Goal: Feedback & Contribution: Contribute content

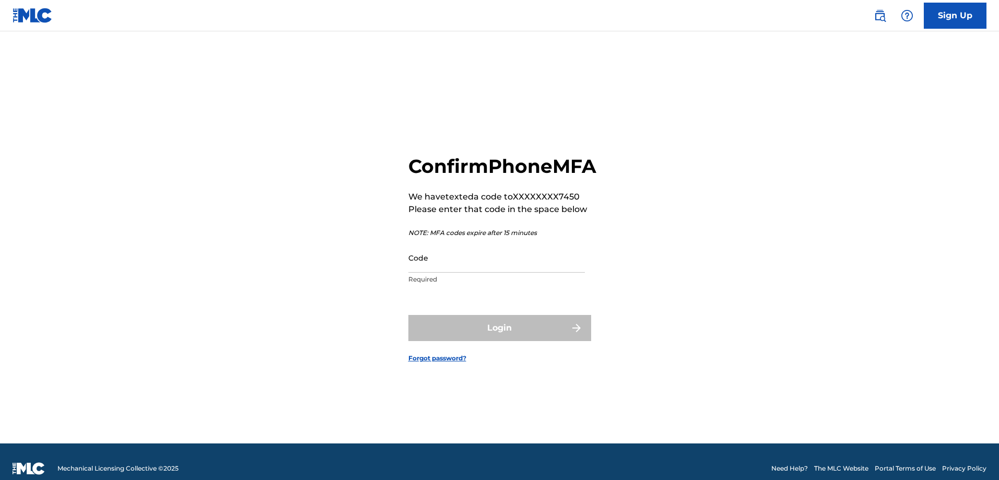
click at [444, 273] on input "Code" at bounding box center [497, 258] width 177 height 30
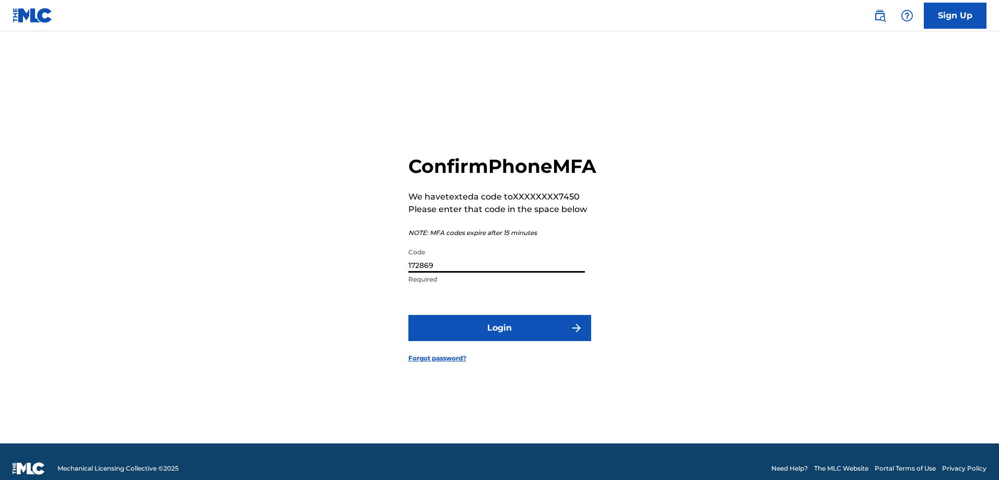
type input "172869"
click at [504, 338] on button "Login" at bounding box center [500, 328] width 183 height 26
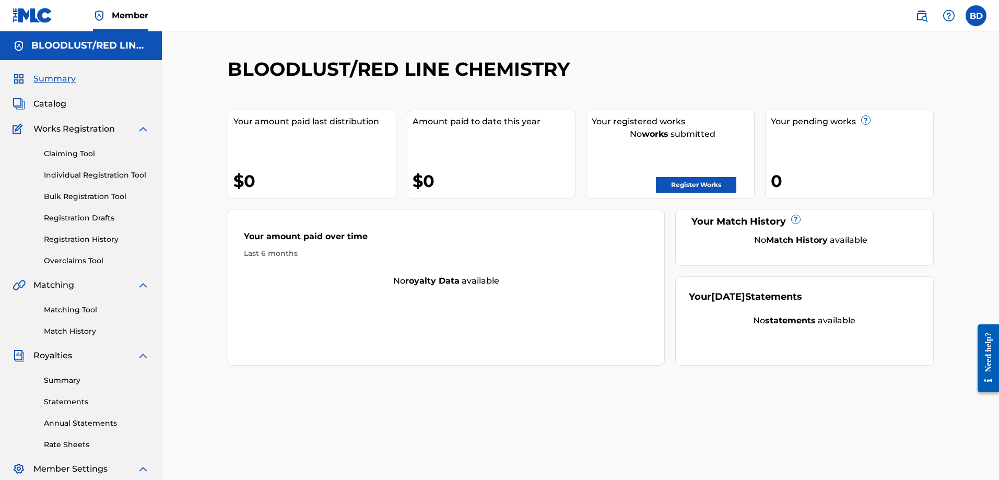
click at [133, 12] on span "Member" at bounding box center [130, 15] width 37 height 12
click at [118, 14] on span "Member" at bounding box center [130, 15] width 37 height 12
click at [978, 18] on label at bounding box center [976, 15] width 21 height 21
click at [976, 16] on input "BD [PERSON_NAME] [EMAIL_ADDRESS][DOMAIN_NAME] Profile Log out" at bounding box center [976, 16] width 0 height 0
click at [978, 15] on div "BD BD [PERSON_NAME] [EMAIL_ADDRESS][DOMAIN_NAME] Profile Log out" at bounding box center [976, 15] width 21 height 21
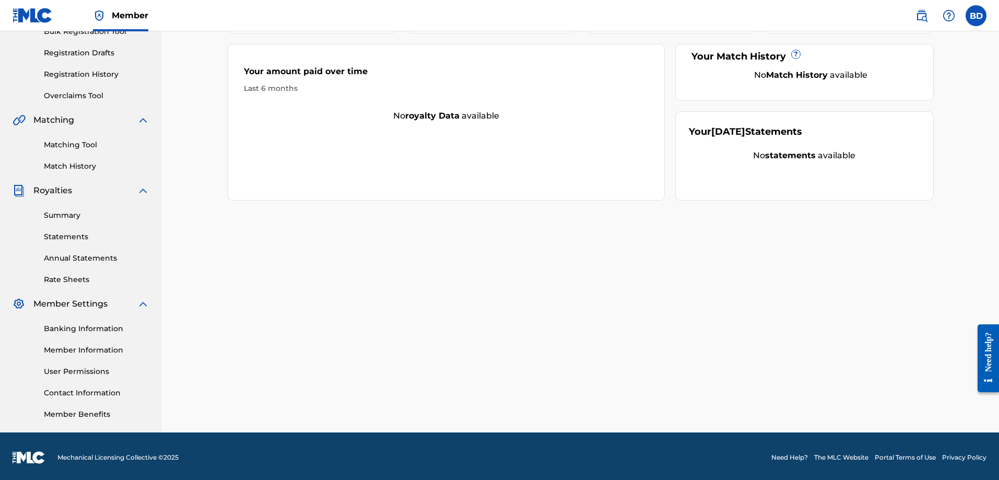
scroll to position [168, 0]
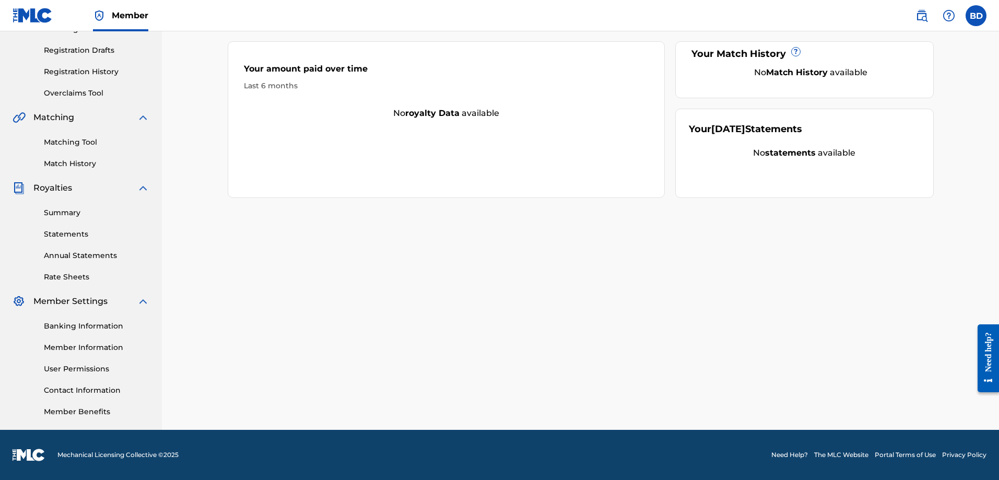
click at [96, 302] on span "Member Settings" at bounding box center [70, 301] width 74 height 13
click at [141, 301] on img at bounding box center [143, 301] width 13 height 13
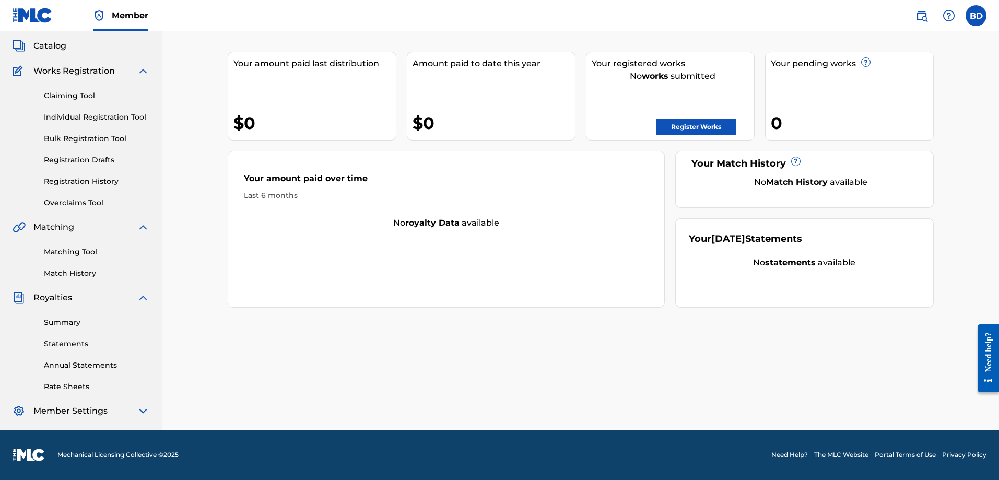
scroll to position [58, 0]
click at [141, 301] on img at bounding box center [143, 298] width 13 height 13
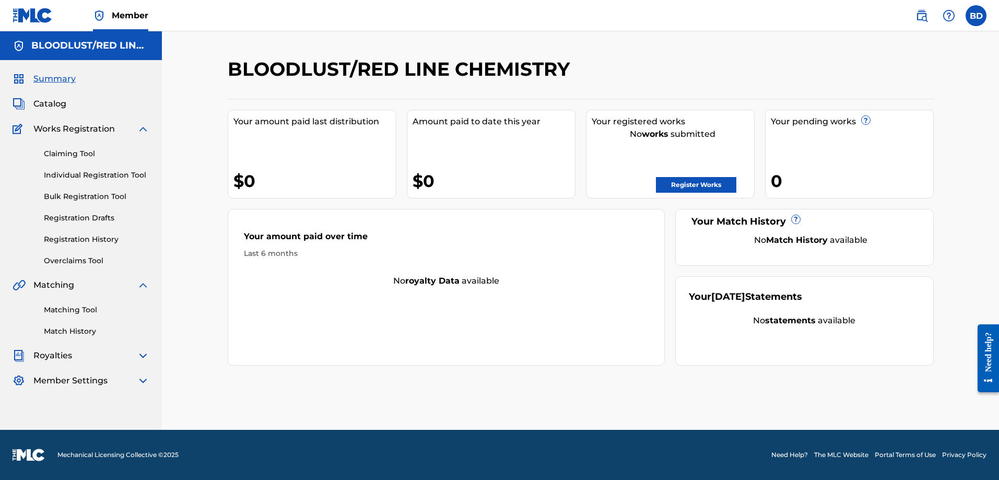
click at [142, 353] on img at bounding box center [143, 356] width 13 height 13
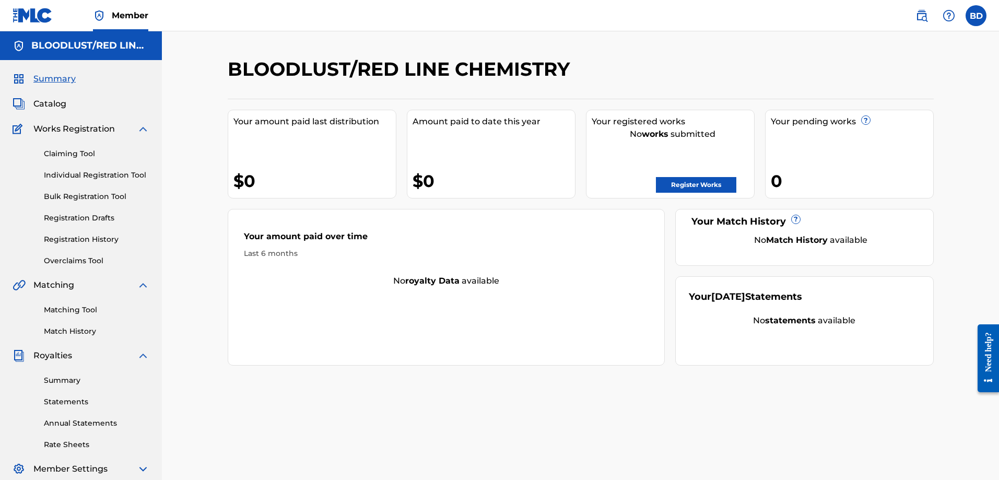
scroll to position [58, 0]
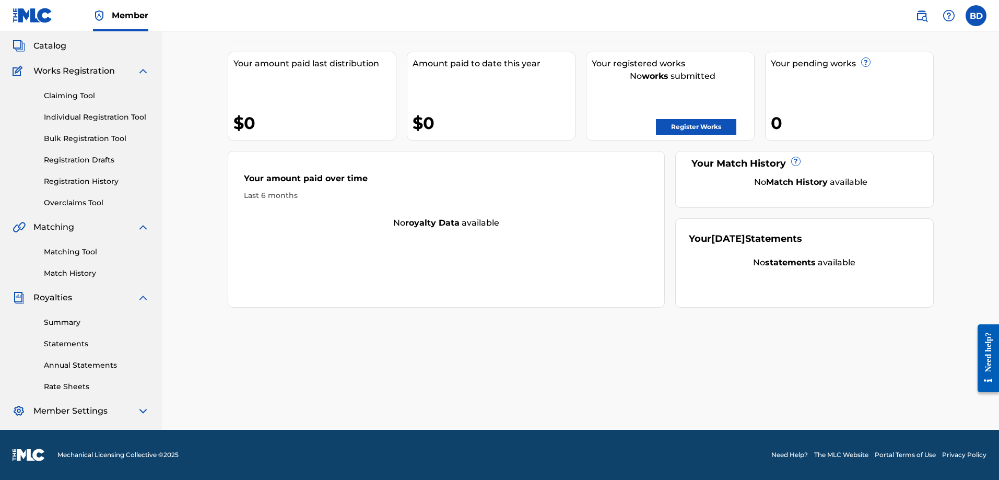
click at [144, 414] on img at bounding box center [143, 411] width 13 height 13
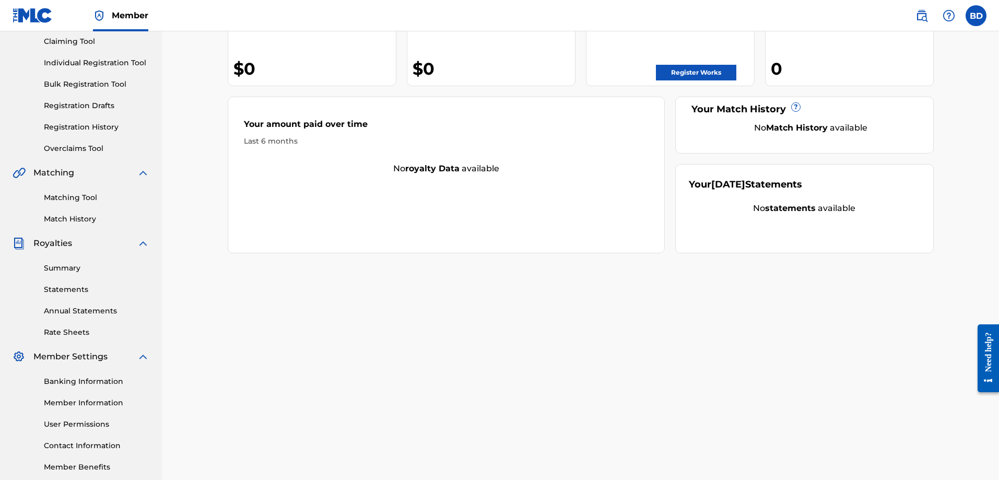
scroll to position [168, 0]
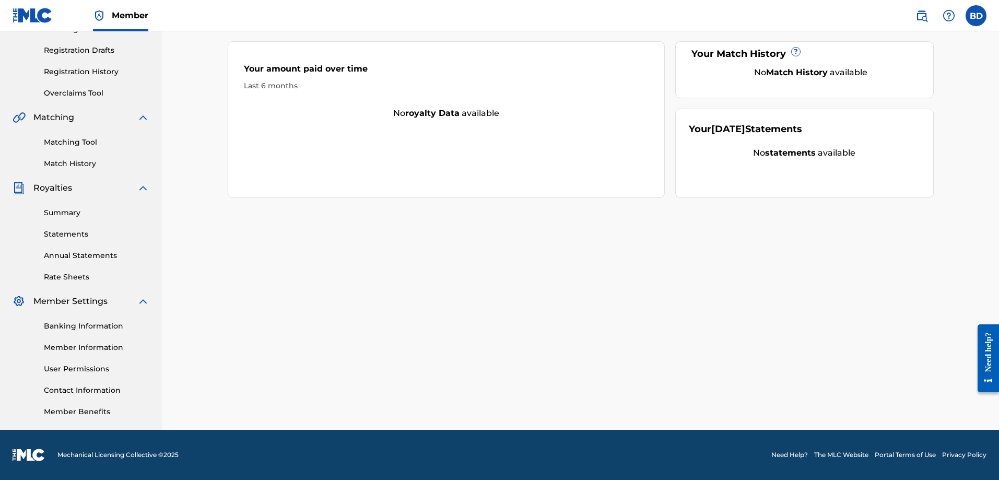
click at [89, 348] on link "Member Information" at bounding box center [97, 347] width 106 height 11
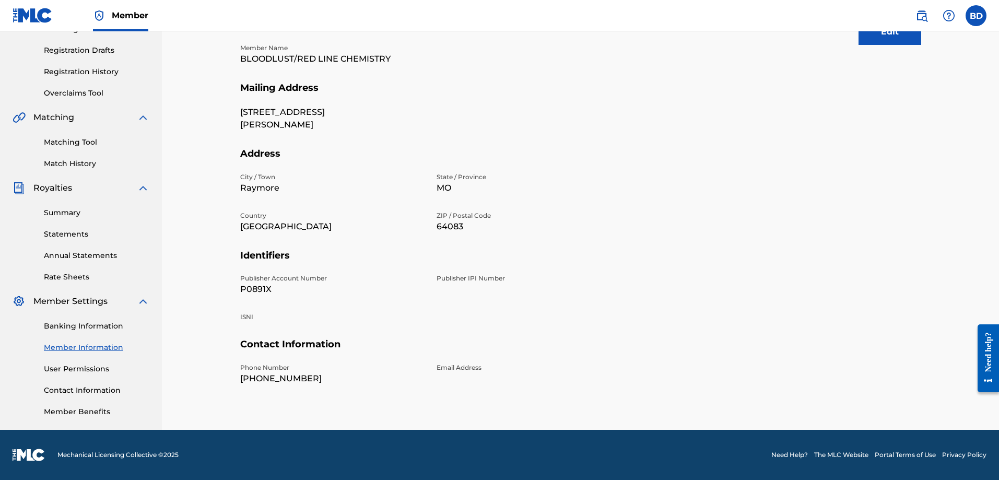
scroll to position [115, 0]
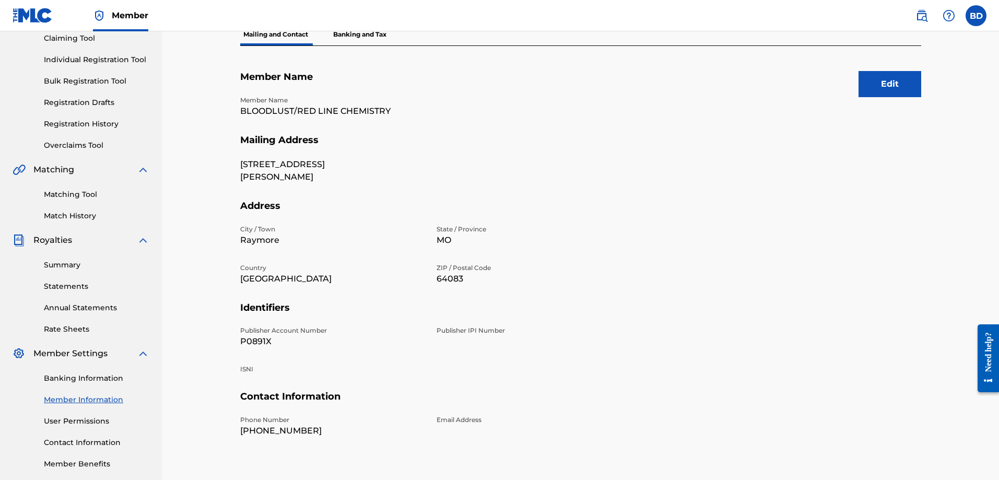
click at [889, 79] on button "Edit" at bounding box center [890, 84] width 63 height 26
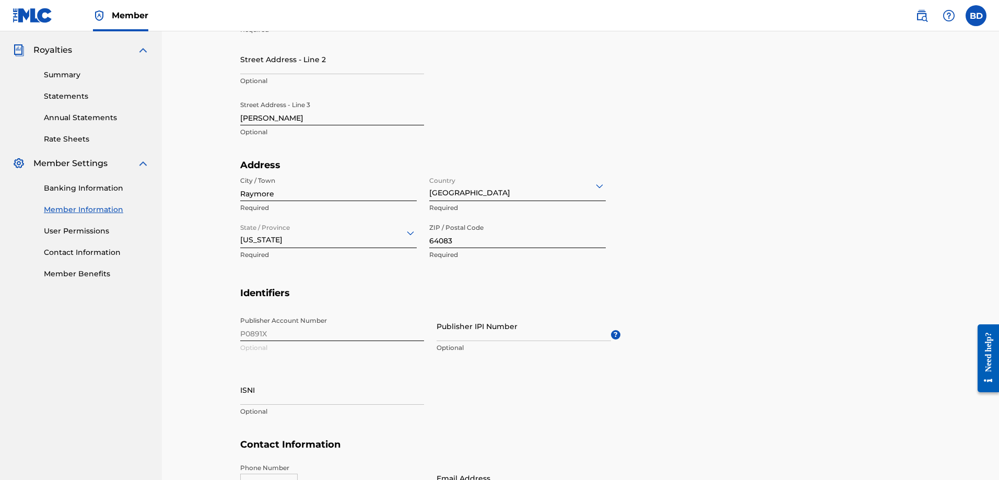
scroll to position [324, 0]
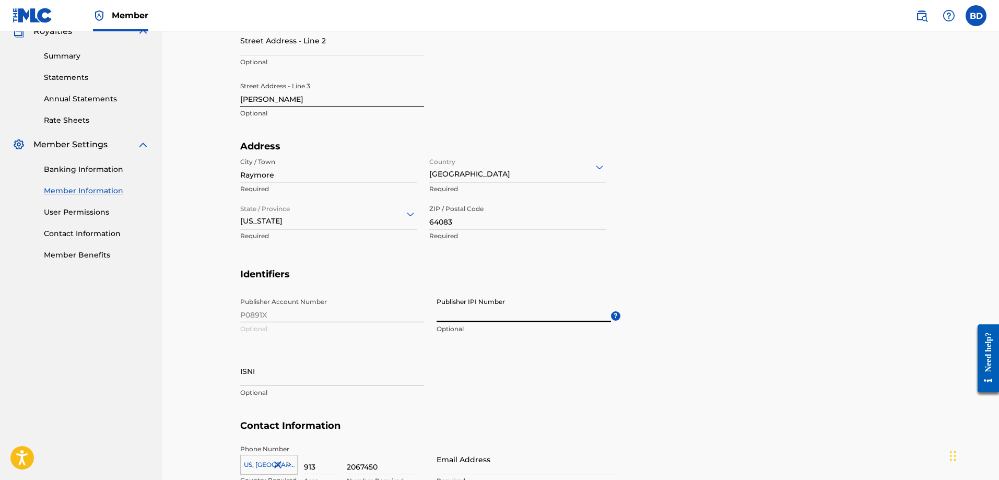
click at [470, 319] on input "Publisher IPI Number" at bounding box center [524, 308] width 174 height 30
paste input "529226156"
type input "529226156"
click at [512, 345] on div "Publisher Account Number P0891X Optional Publisher IPI Number 529226156 Optiona…" at bounding box center [430, 356] width 380 height 127
click at [251, 374] on input "ISNI" at bounding box center [332, 371] width 184 height 30
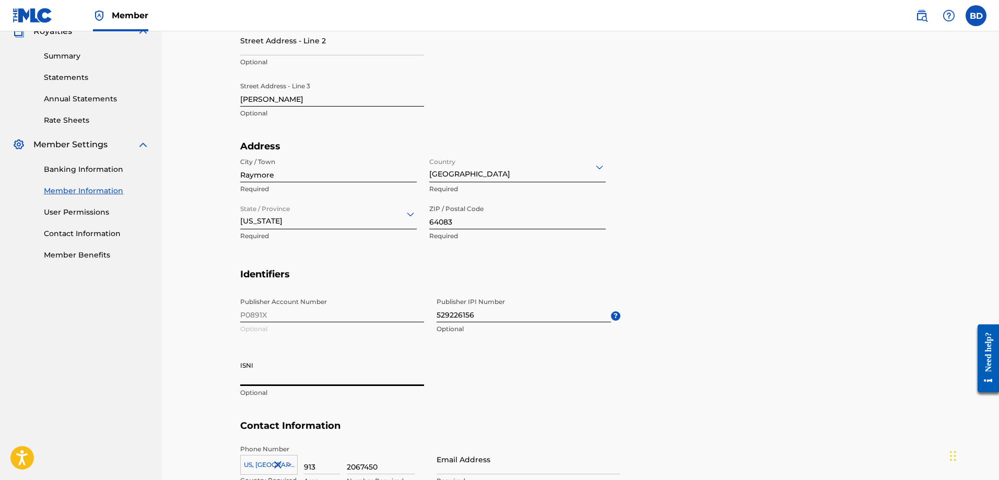
click at [243, 365] on input "ISNI" at bounding box center [332, 371] width 184 height 30
click at [258, 385] on input "ISNI" at bounding box center [332, 371] width 184 height 30
click at [341, 402] on div "ISNI Optional" at bounding box center [332, 379] width 184 height 47
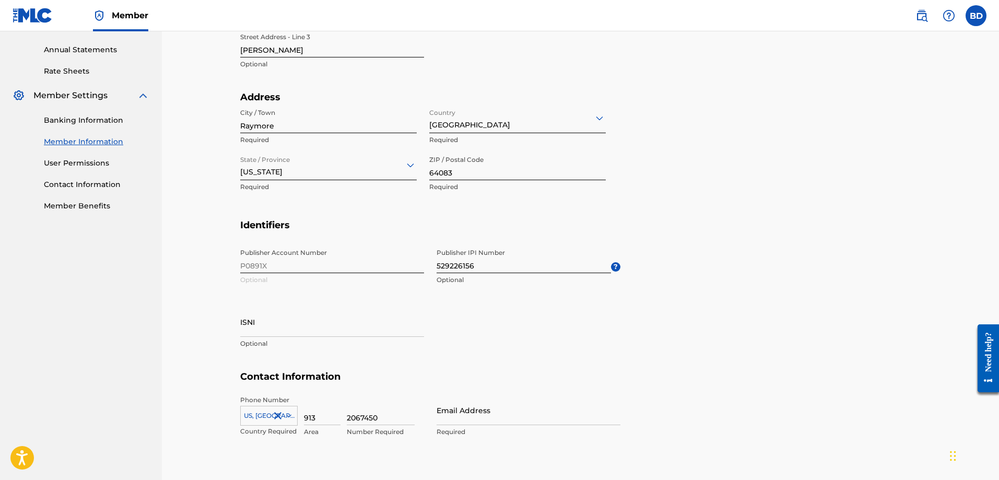
scroll to position [428, 0]
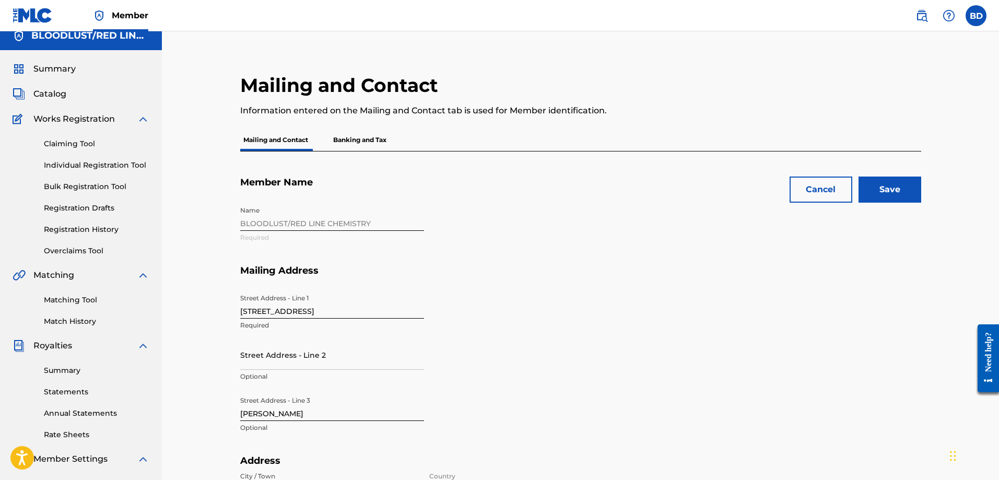
click at [882, 188] on input "Save" at bounding box center [890, 190] width 63 height 26
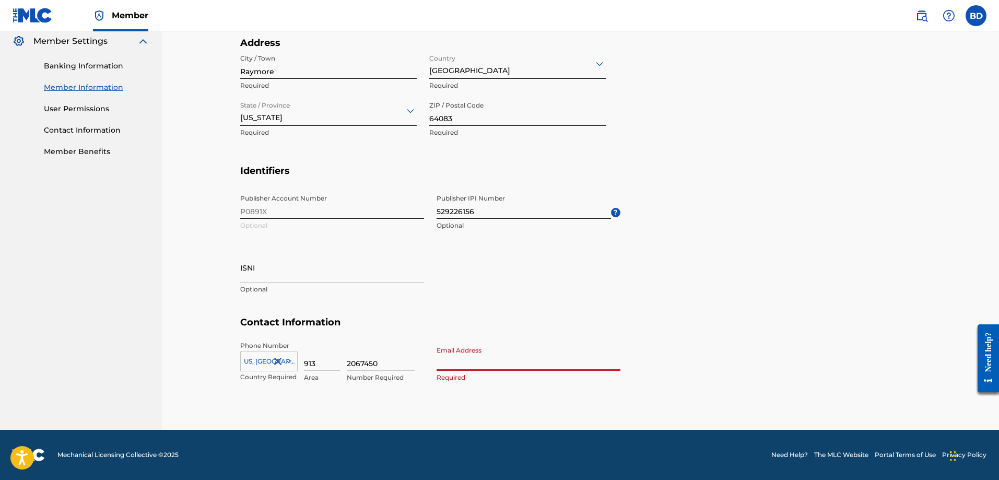
click at [443, 363] on input "Email Address" at bounding box center [529, 356] width 184 height 30
click at [457, 363] on input "Email Address" at bounding box center [529, 356] width 184 height 30
type input "[EMAIL_ADDRESS][DOMAIN_NAME]"
click at [779, 276] on section "Identifiers Publisher Account Number P0891X Optional Publisher IPI Number 52922…" at bounding box center [580, 241] width 681 height 152
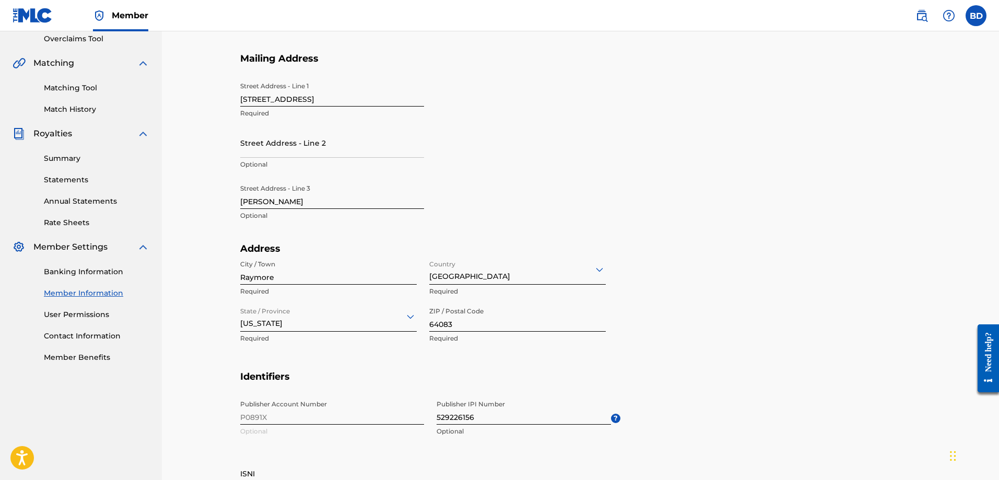
scroll to position [62, 0]
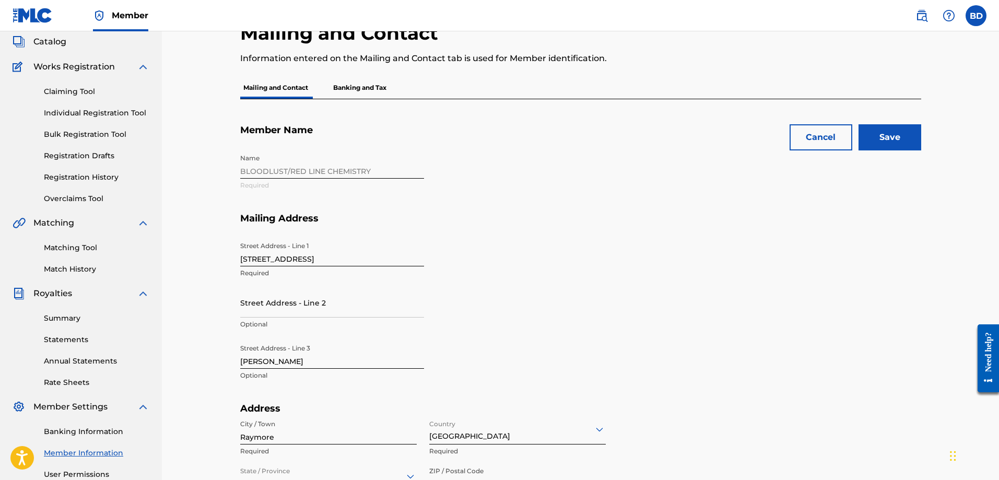
click at [308, 170] on div "Name BLOODLUST/RED LINE CHEMISTRY Required" at bounding box center [430, 181] width 380 height 64
click at [279, 257] on input "[STREET_ADDRESS]" at bounding box center [332, 252] width 184 height 30
click at [312, 257] on input "[STREET_ADDRESS]" at bounding box center [332, 252] width 184 height 30
click at [886, 134] on input "Save" at bounding box center [890, 137] width 63 height 26
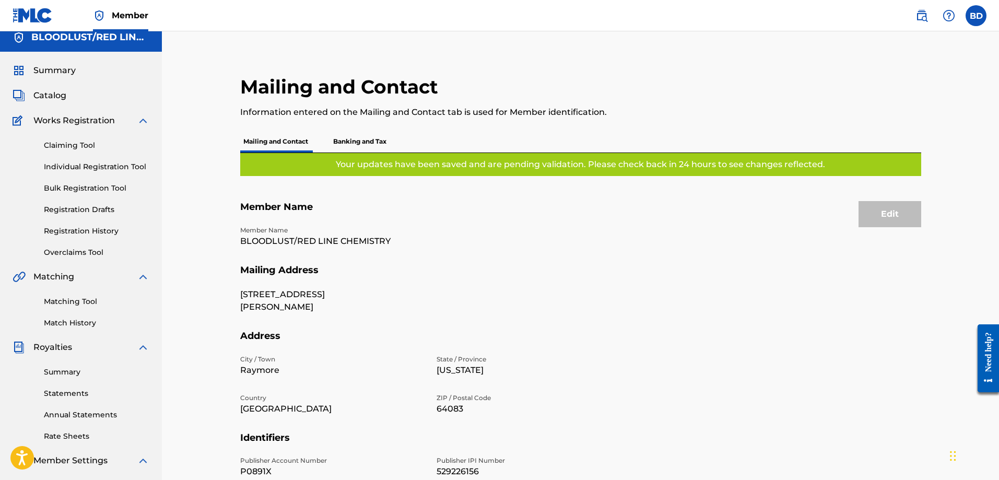
scroll to position [0, 0]
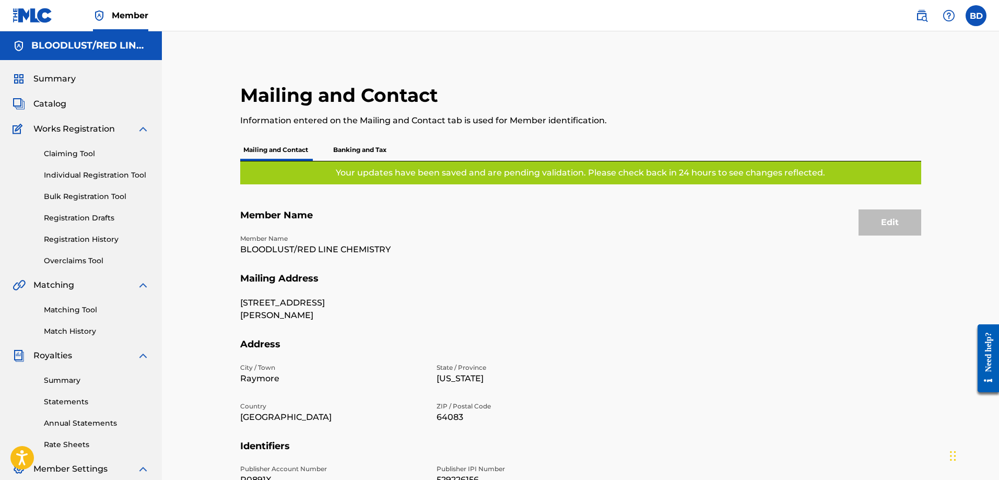
click at [28, 16] on img at bounding box center [33, 15] width 40 height 15
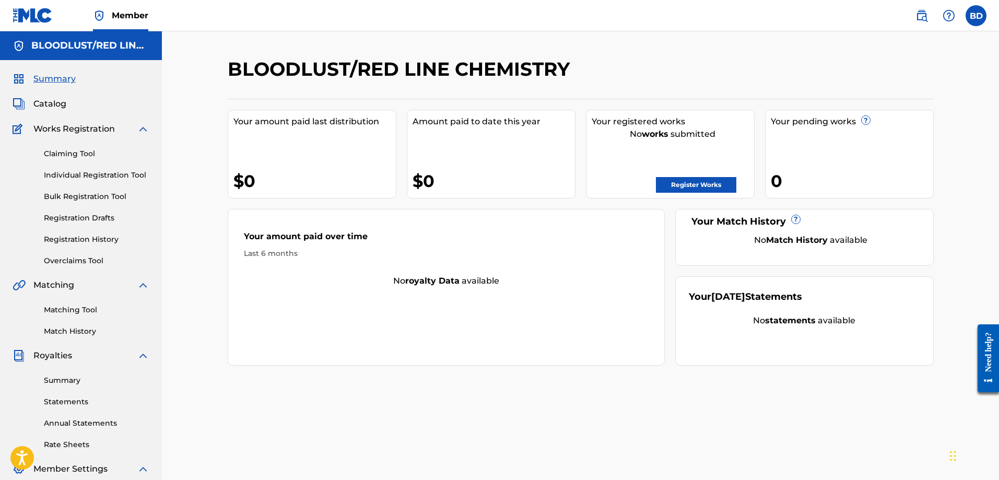
click at [973, 12] on label at bounding box center [976, 15] width 21 height 21
click at [976, 16] on input "BD [PERSON_NAME] [EMAIL_ADDRESS][DOMAIN_NAME] Notification Preferences Profile …" at bounding box center [976, 16] width 0 height 0
click at [875, 146] on p "Log out" at bounding box center [875, 147] width 25 height 9
click at [976, 16] on input "BD [PERSON_NAME] [EMAIL_ADDRESS][DOMAIN_NAME] Notification Preferences Profile …" at bounding box center [976, 16] width 0 height 0
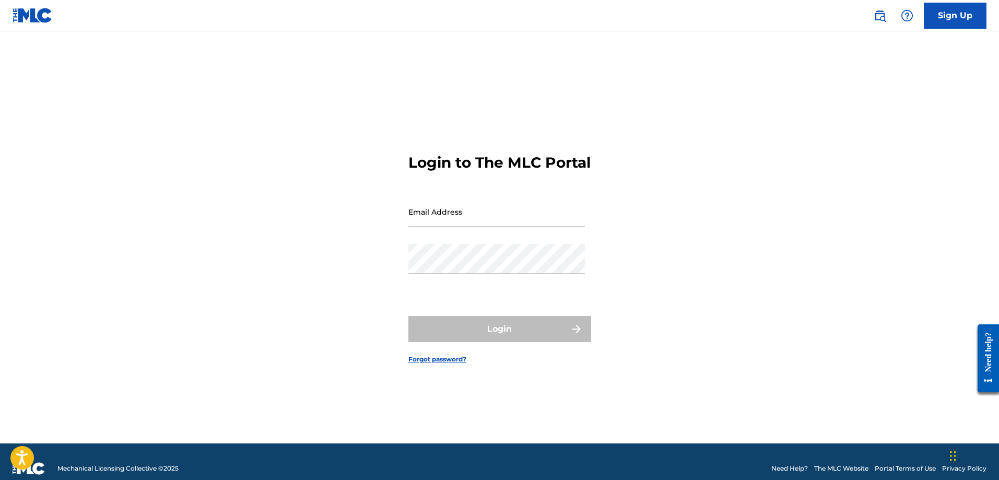
click at [961, 10] on link "Sign Up" at bounding box center [955, 16] width 63 height 26
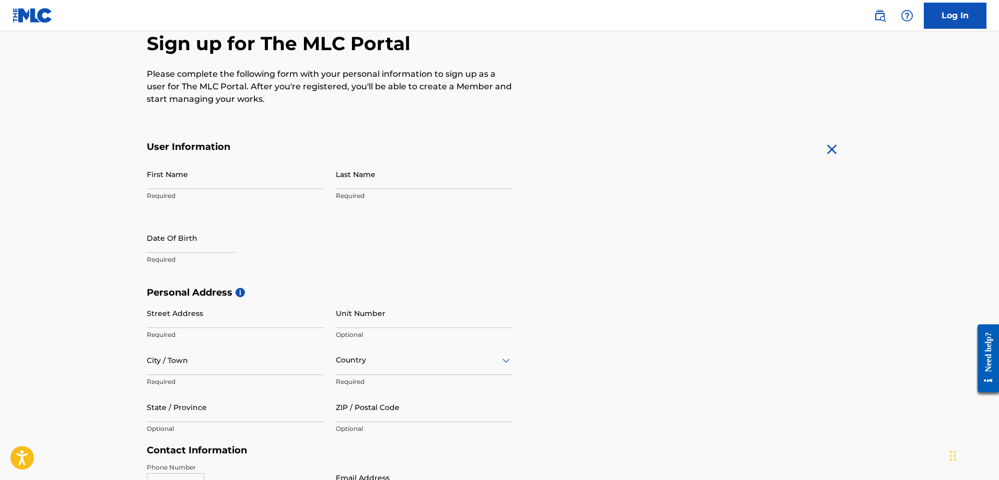
scroll to position [104, 0]
click at [176, 184] on input "First Name" at bounding box center [235, 174] width 177 height 30
type input "[PERSON_NAME]"
type input "[STREET_ADDRESS]"
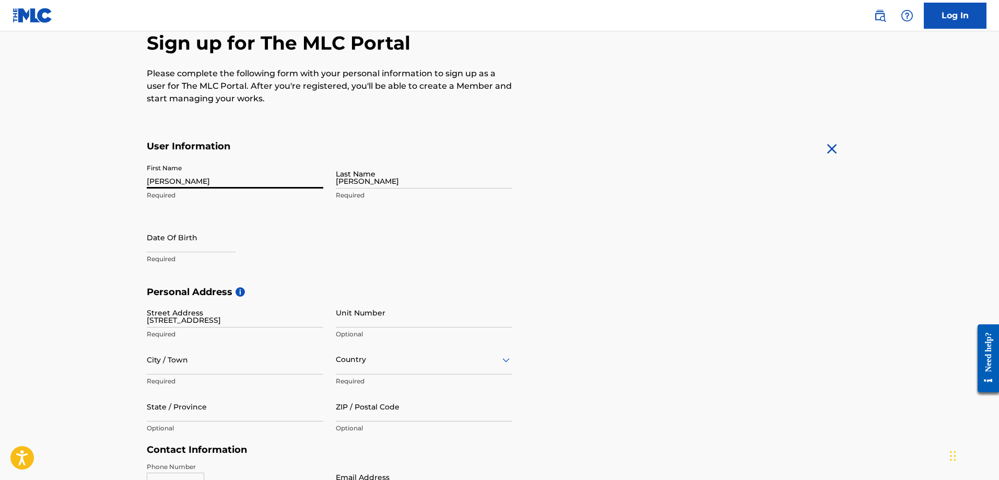
type input "Raymore"
type input "[GEOGRAPHIC_DATA]"
type input "MO"
type input "64083"
type input "913"
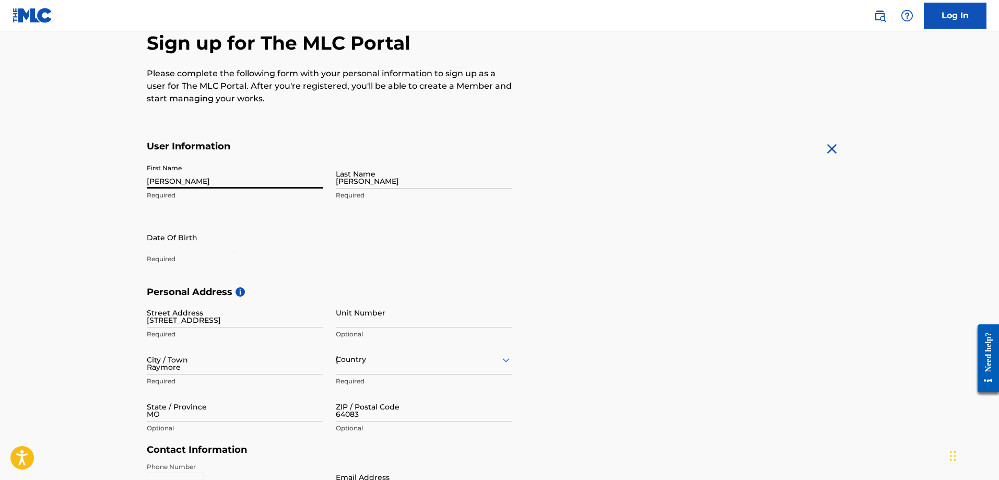
type input "2067450"
type input "[EMAIL_ADDRESS][DOMAIN_NAME]"
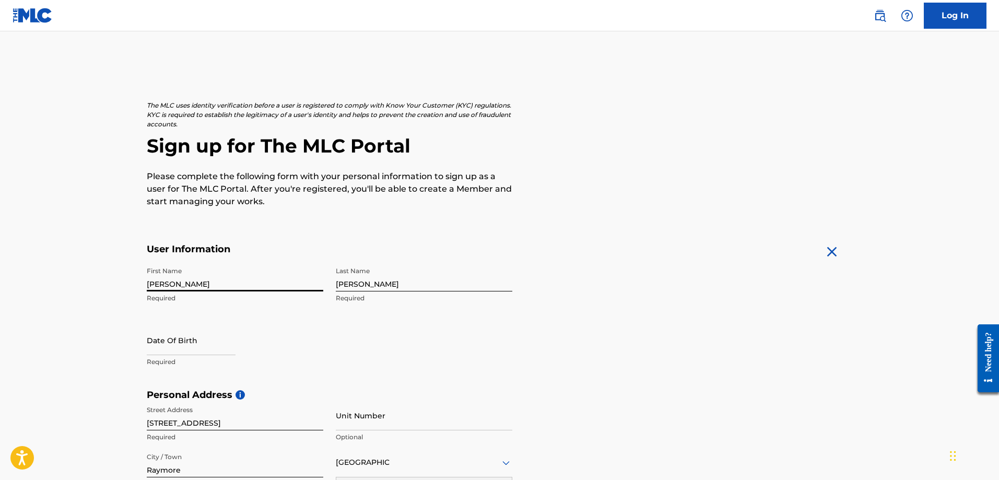
scroll to position [0, 0]
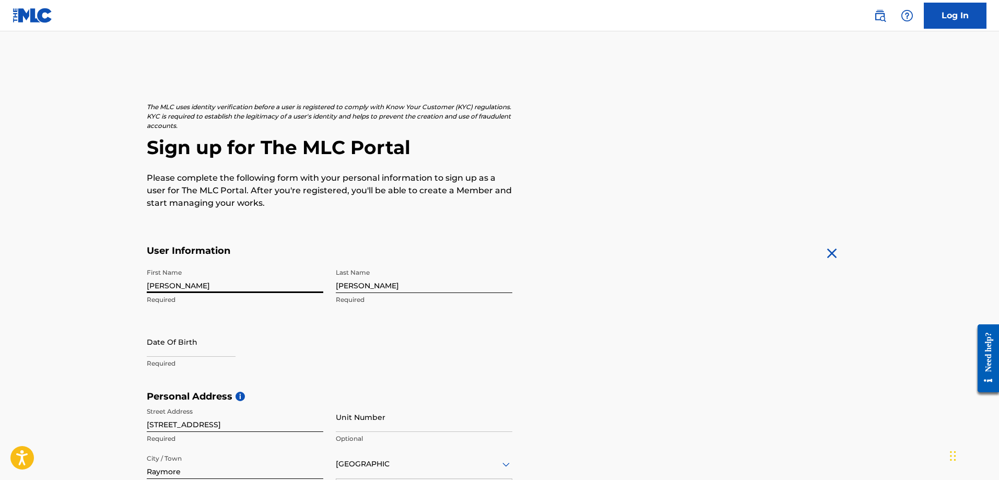
click at [168, 347] on input "text" at bounding box center [191, 342] width 89 height 30
select select "7"
select select "2025"
click at [937, 12] on link "Log In" at bounding box center [955, 16] width 63 height 26
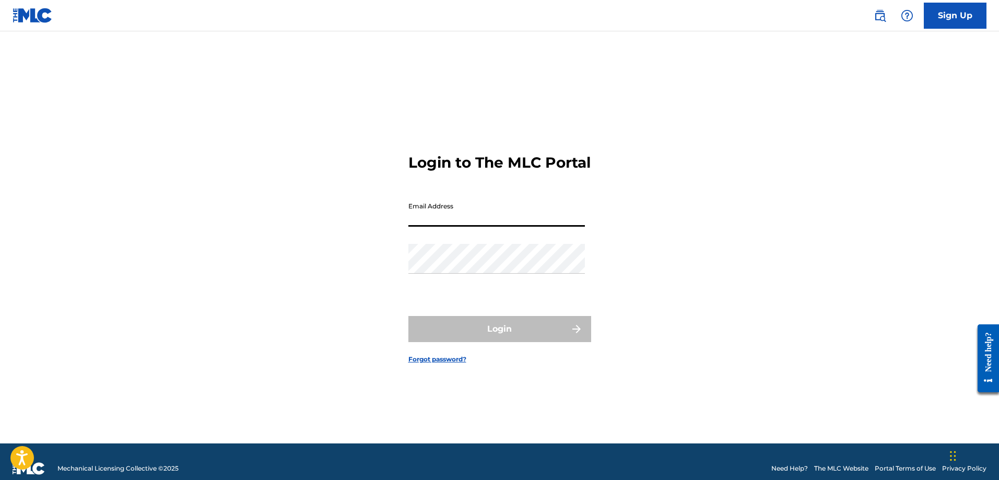
click at [419, 221] on input "Email Address" at bounding box center [497, 212] width 177 height 30
click at [457, 283] on div "Password" at bounding box center [497, 267] width 177 height 47
type input "[EMAIL_ADDRESS][DOMAIN_NAME]"
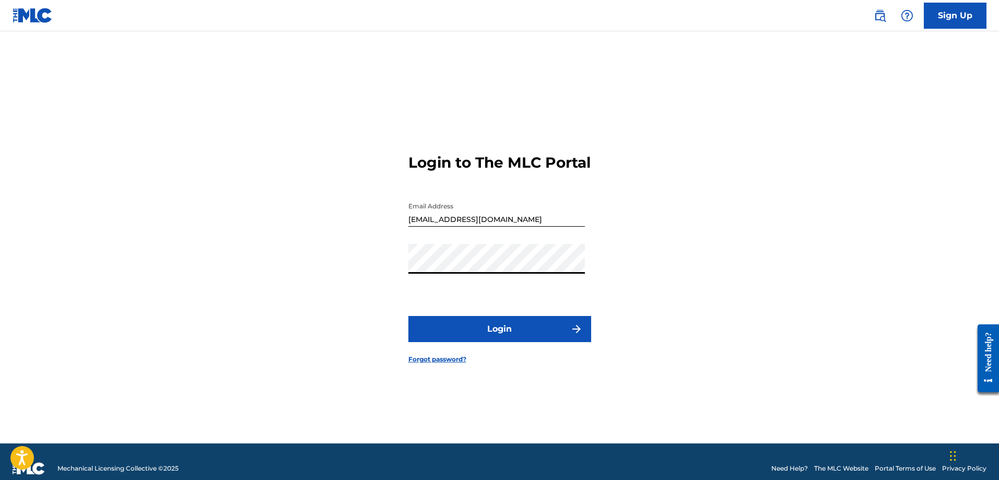
click at [494, 339] on button "Login" at bounding box center [500, 329] width 183 height 26
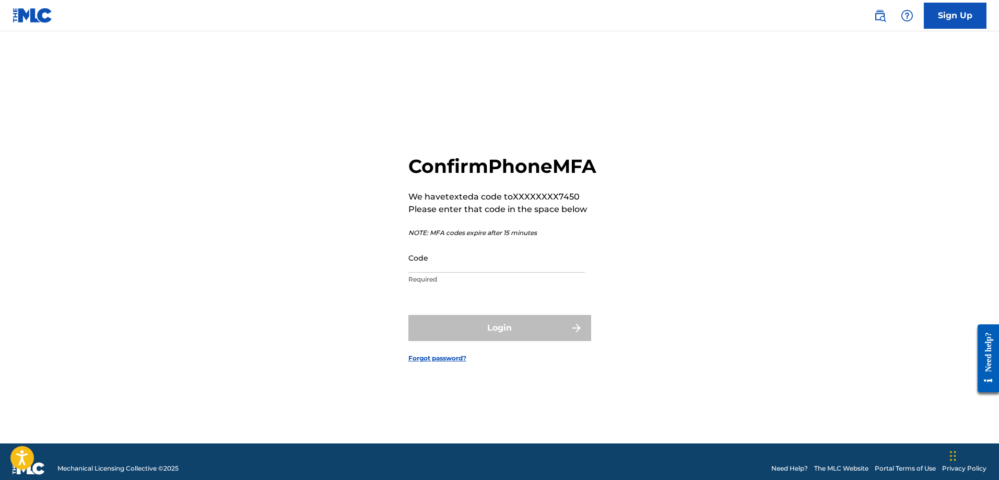
click at [437, 272] on input "Code" at bounding box center [497, 258] width 177 height 30
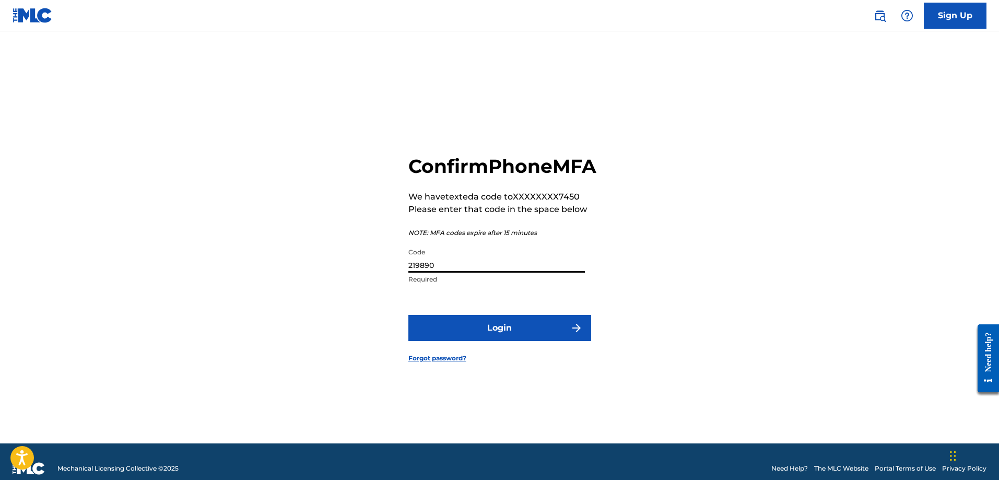
type input "219890"
click at [502, 337] on button "Login" at bounding box center [500, 328] width 183 height 26
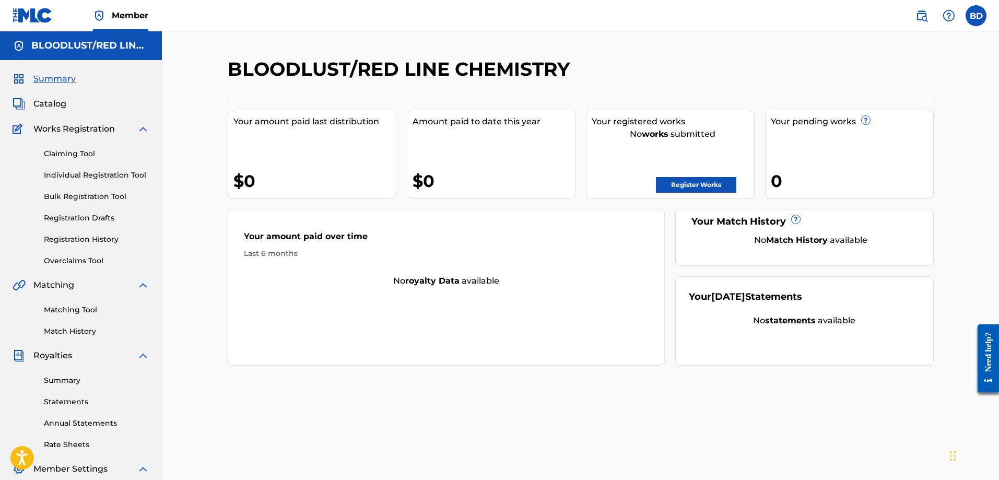
click at [682, 182] on link "Register Works" at bounding box center [696, 185] width 80 height 16
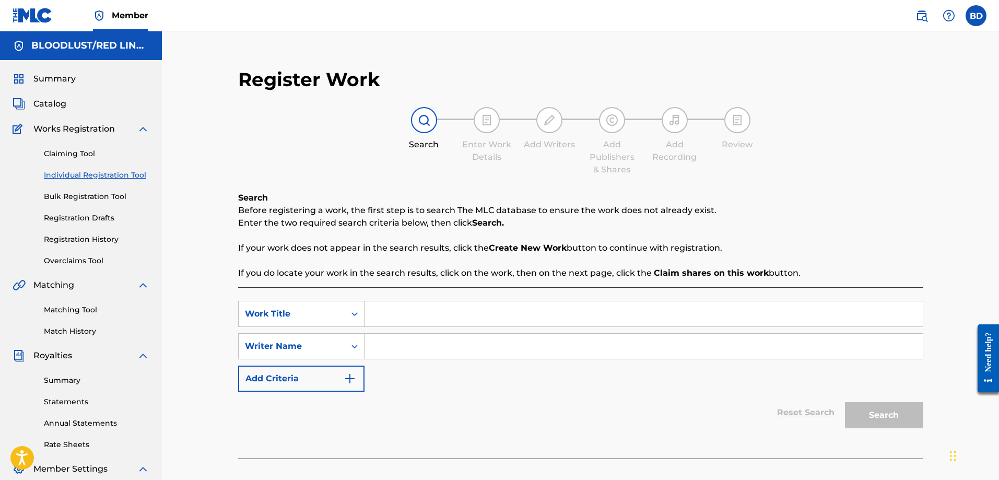
click at [394, 314] on input "Search Form" at bounding box center [644, 313] width 558 height 25
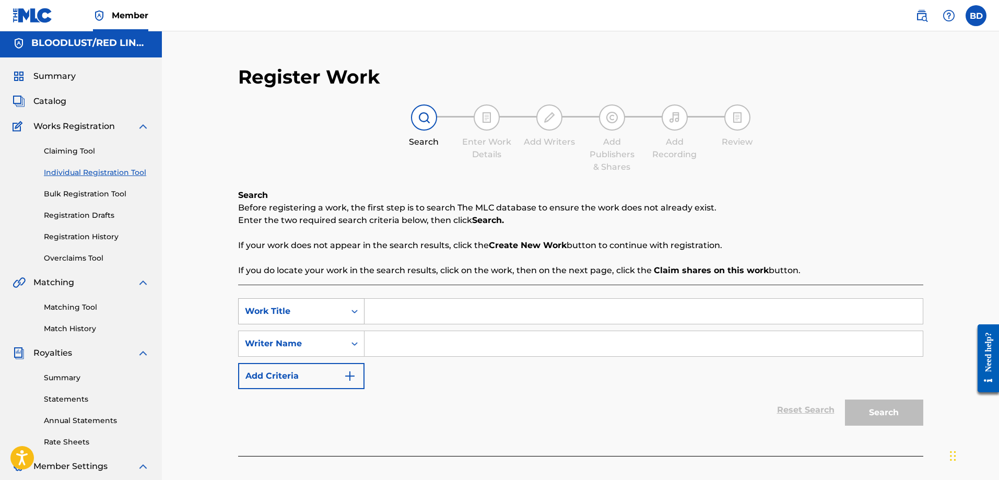
click at [356, 317] on div "Search Form" at bounding box center [354, 311] width 19 height 19
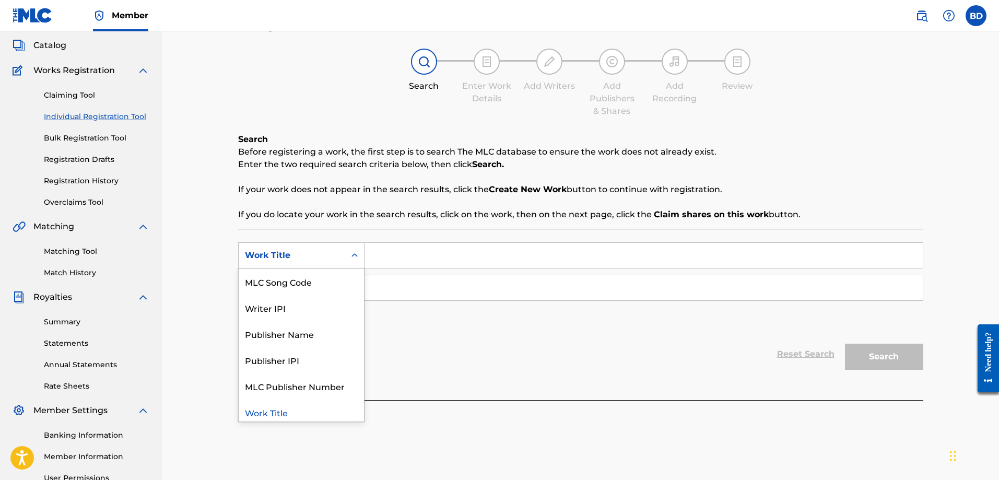
scroll to position [161, 0]
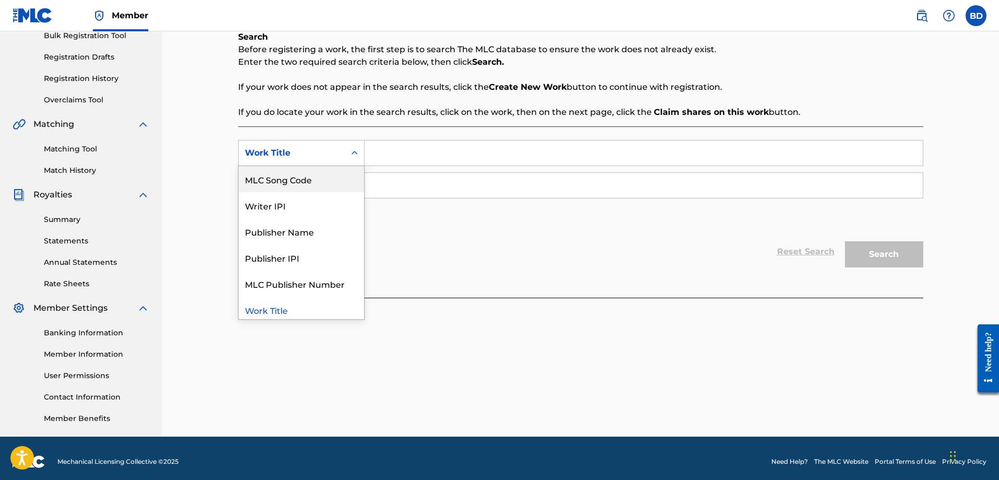
click at [399, 147] on input "Search Form" at bounding box center [644, 153] width 558 height 25
click at [352, 157] on icon "Search Form" at bounding box center [355, 153] width 10 height 10
click at [289, 201] on div "Writer IPI" at bounding box center [301, 205] width 125 height 26
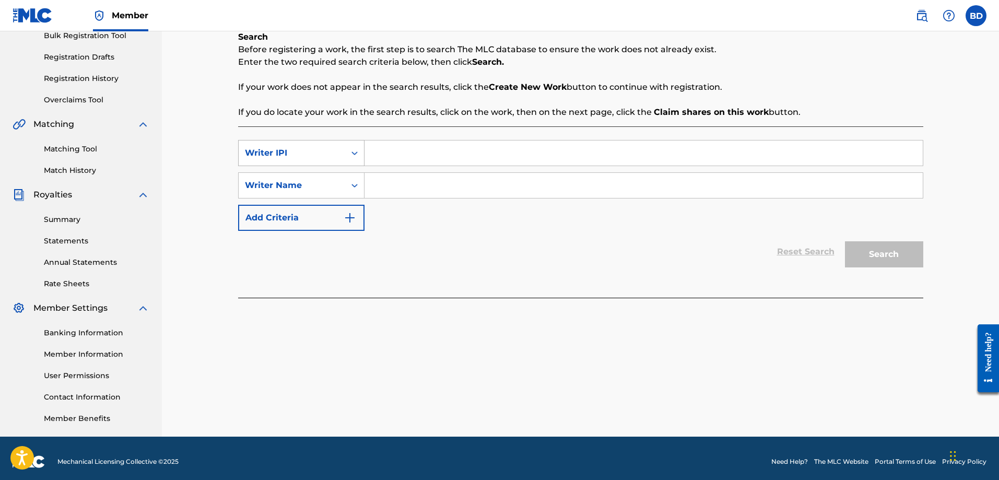
click at [358, 150] on icon "Search Form" at bounding box center [355, 153] width 10 height 10
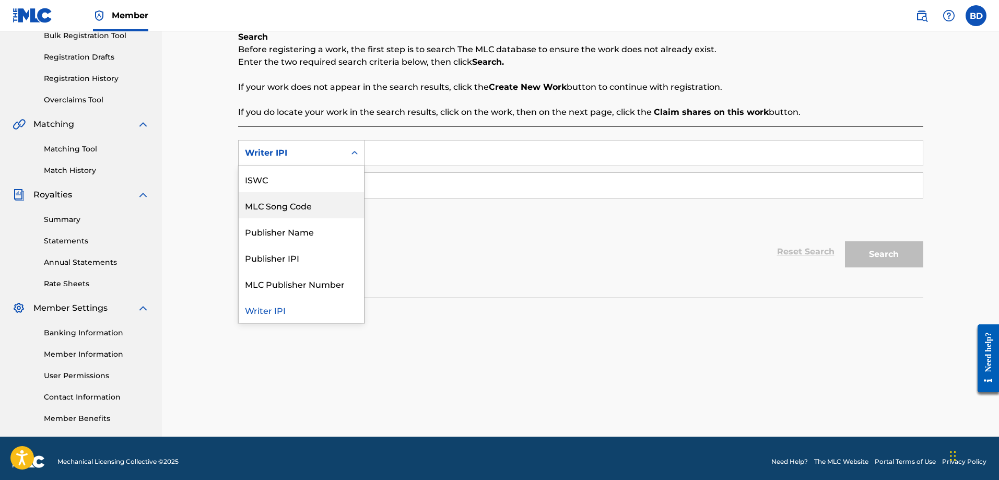
click at [263, 206] on div "MLC Song Code" at bounding box center [301, 205] width 125 height 26
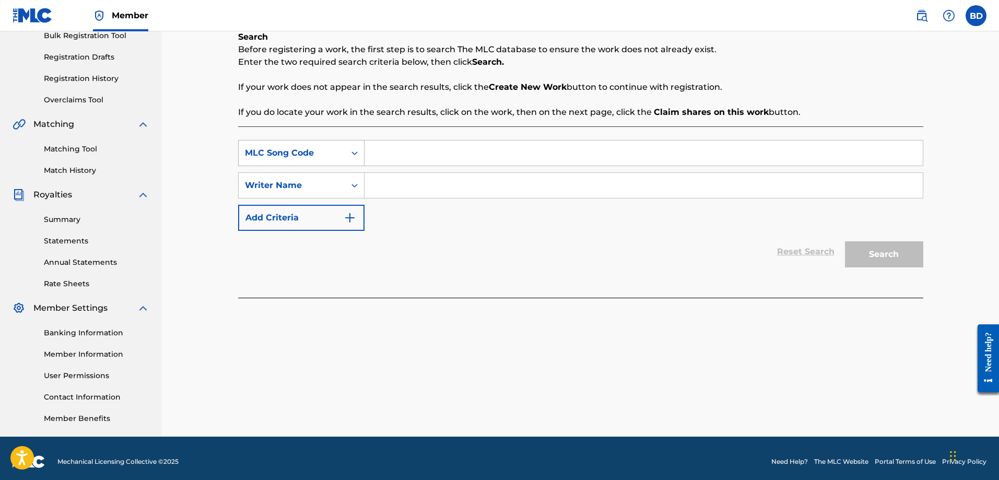
click at [351, 142] on div "Search Form" at bounding box center [354, 153] width 19 height 25
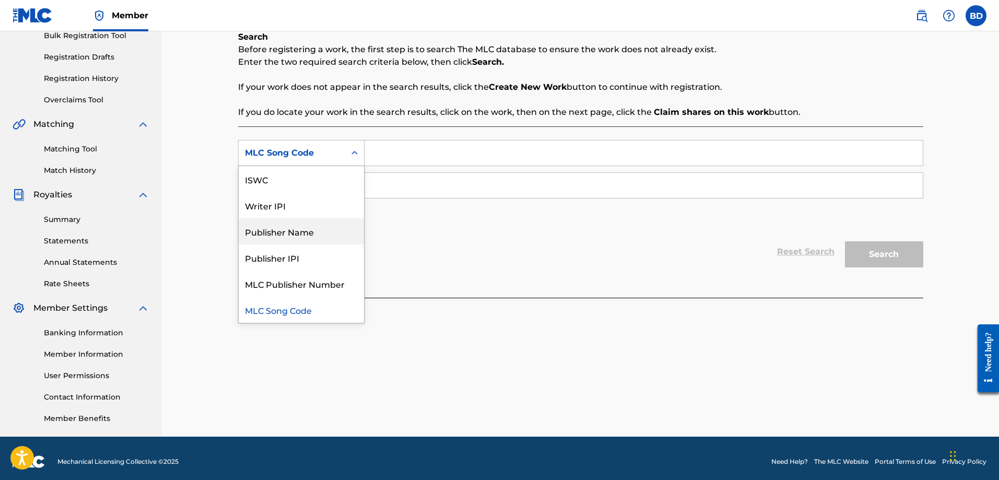
scroll to position [0, 0]
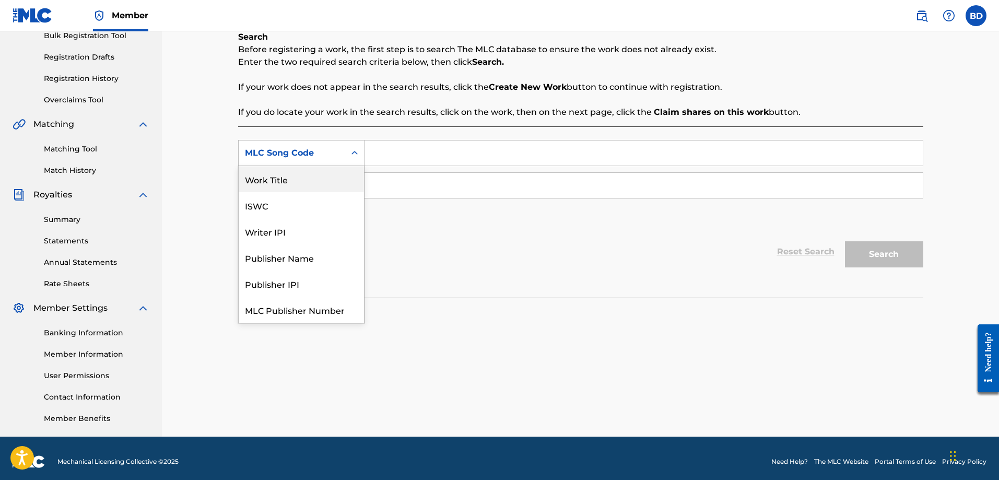
click at [279, 181] on div "Work Title" at bounding box center [301, 179] width 125 height 26
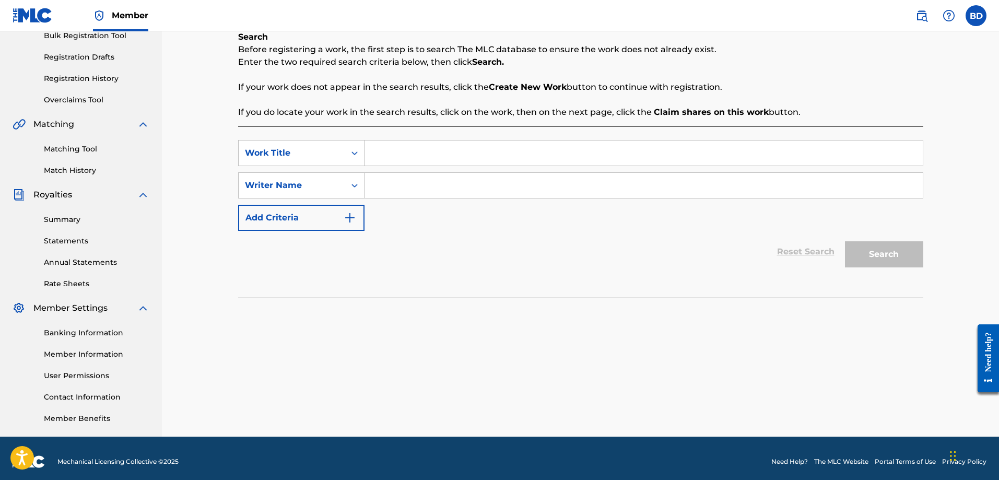
click at [389, 152] on input "Search Form" at bounding box center [644, 153] width 558 height 25
click at [353, 184] on icon "Search Form" at bounding box center [355, 185] width 10 height 10
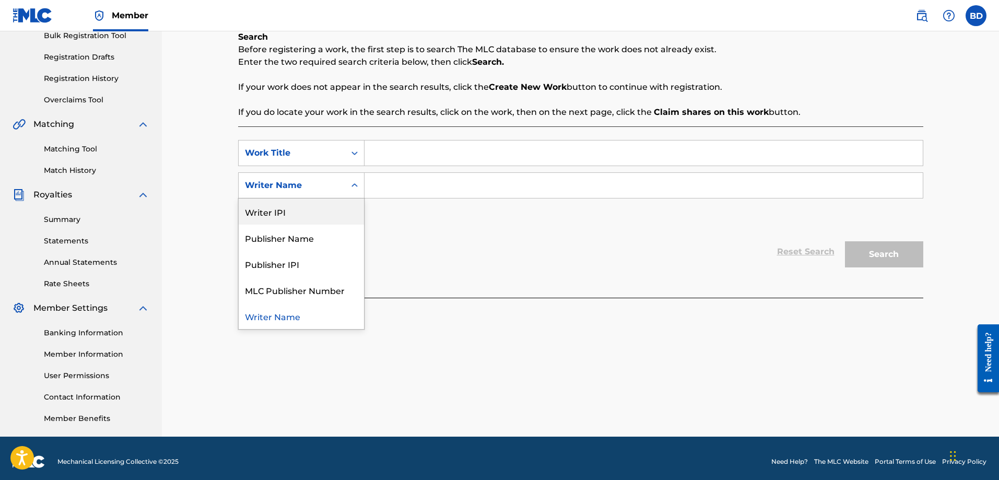
click at [278, 210] on div "Writer IPI" at bounding box center [301, 212] width 125 height 26
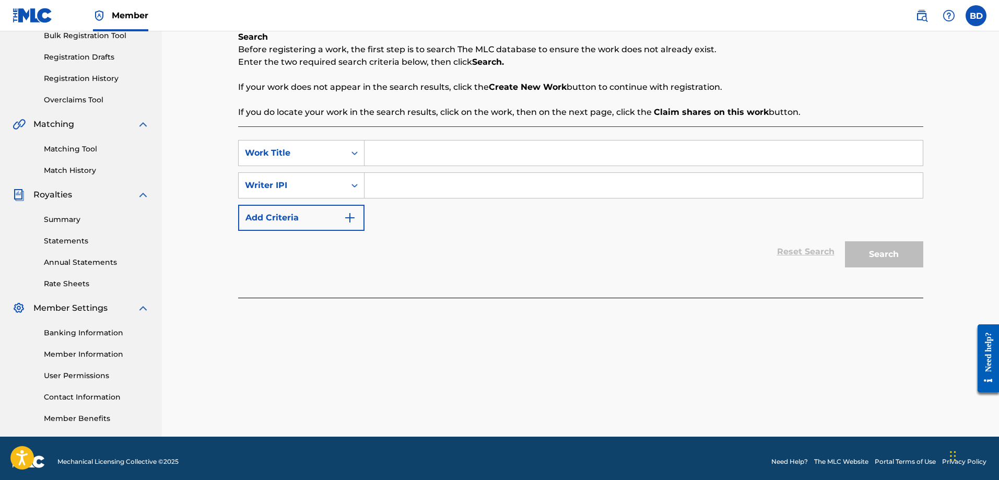
click at [353, 216] on img "Search Form" at bounding box center [350, 218] width 13 height 13
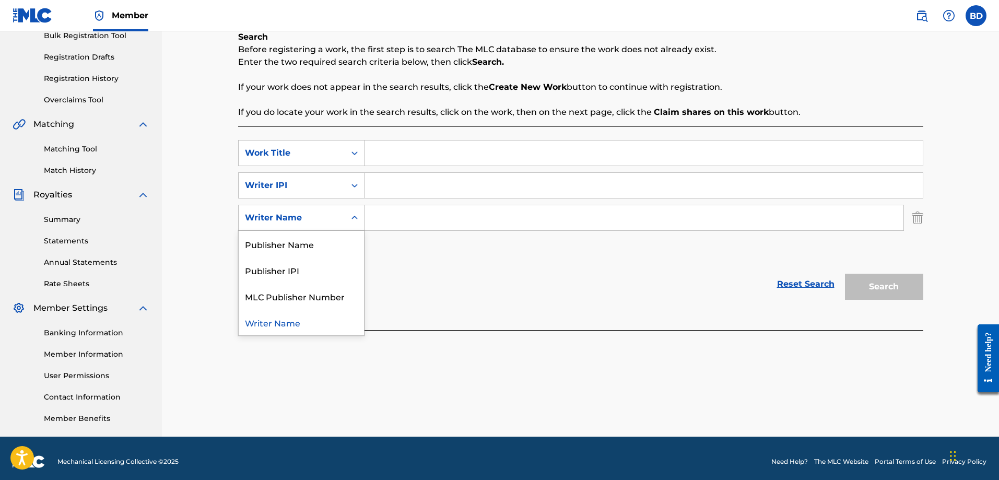
click at [355, 216] on icon "Search Form" at bounding box center [355, 218] width 10 height 10
click at [305, 248] on div "Publisher Name" at bounding box center [301, 244] width 125 height 26
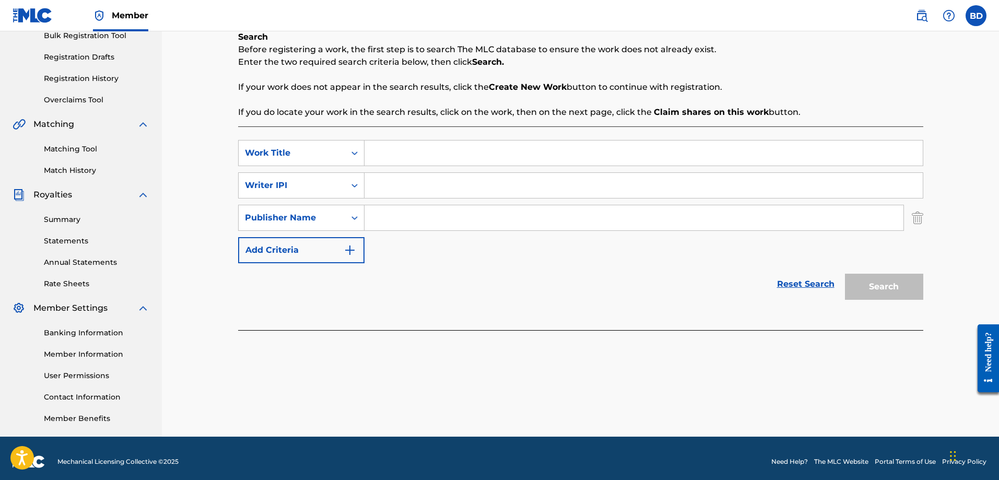
click at [378, 184] on input "Search Form" at bounding box center [644, 185] width 558 height 25
click at [388, 220] on input "Search Form" at bounding box center [634, 217] width 539 height 25
click at [356, 224] on div "Search Form" at bounding box center [354, 217] width 19 height 19
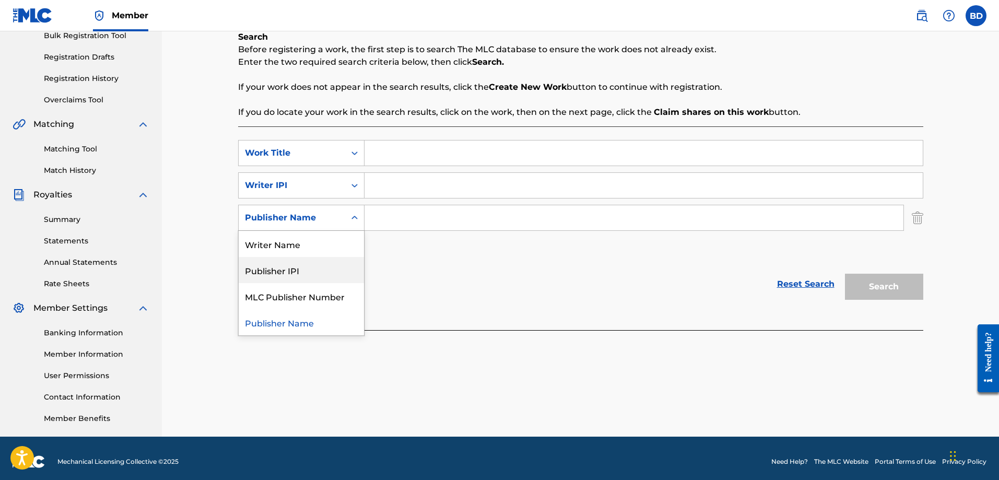
click at [279, 272] on div "Publisher IPI" at bounding box center [301, 270] width 125 height 26
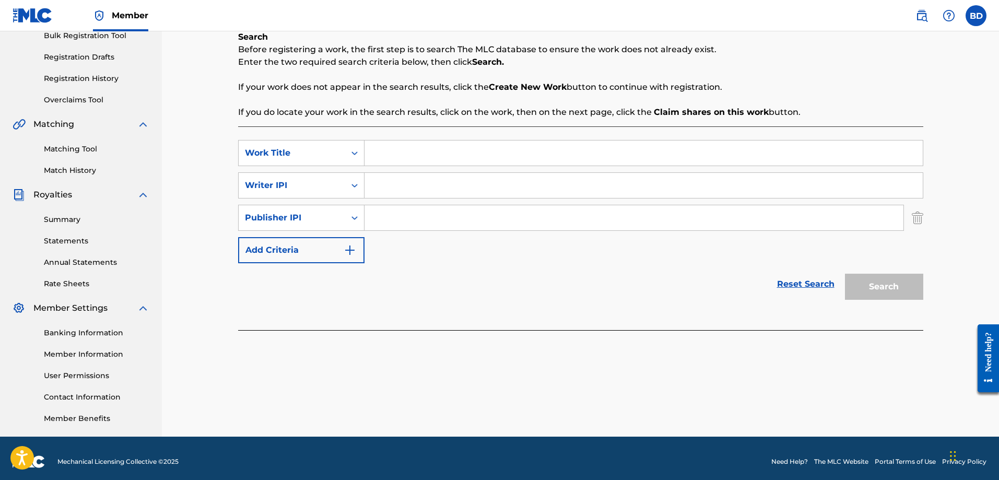
click at [399, 216] on input "Search Form" at bounding box center [634, 217] width 539 height 25
paste input "529226156"
type input "529226156"
click at [413, 252] on div "SearchWithCriteriadc4e0ad5-a585-401f-9d8c-72c4ec15f8d6 Work Title SearchWithCri…" at bounding box center [580, 201] width 685 height 123
click at [342, 300] on div "Reset Search Search" at bounding box center [580, 284] width 685 height 42
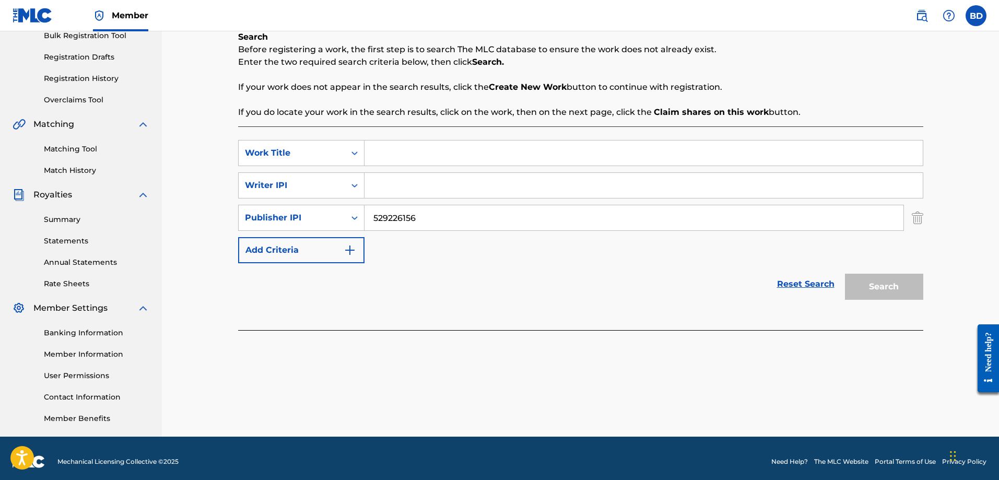
click at [390, 189] on input "Search Form" at bounding box center [644, 185] width 558 height 25
click at [401, 191] on input "Search Form" at bounding box center [644, 185] width 558 height 25
click at [400, 222] on input "529226156" at bounding box center [634, 217] width 539 height 25
click at [374, 155] on input "Search Form" at bounding box center [644, 153] width 558 height 25
type input "Paralyzed"
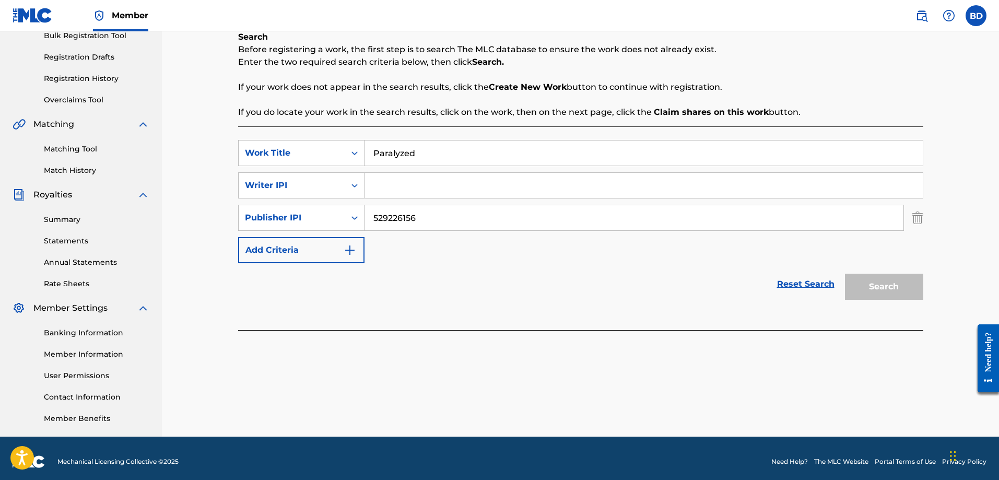
click at [393, 185] on input "Search Form" at bounding box center [644, 185] width 558 height 25
paste input "529159140"
type input "529159140"
click at [885, 287] on button "Search" at bounding box center [884, 287] width 78 height 26
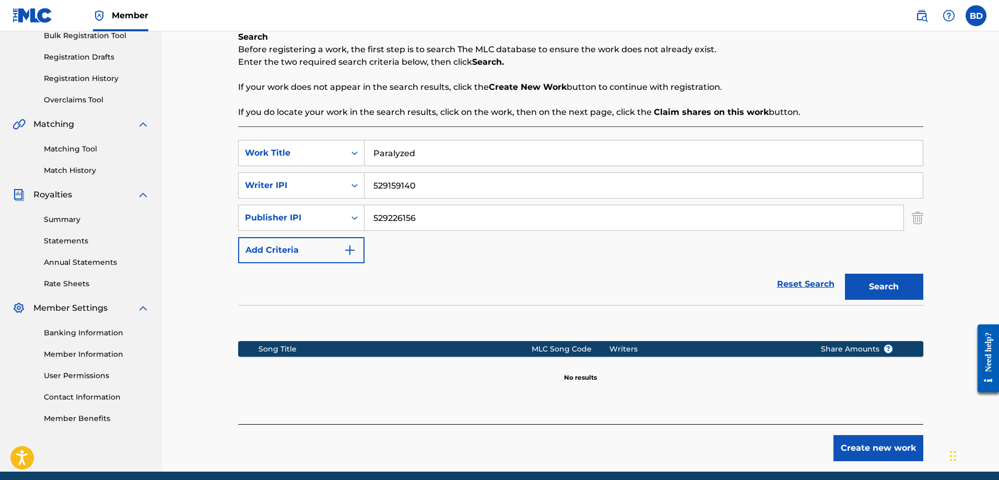
scroll to position [203, 0]
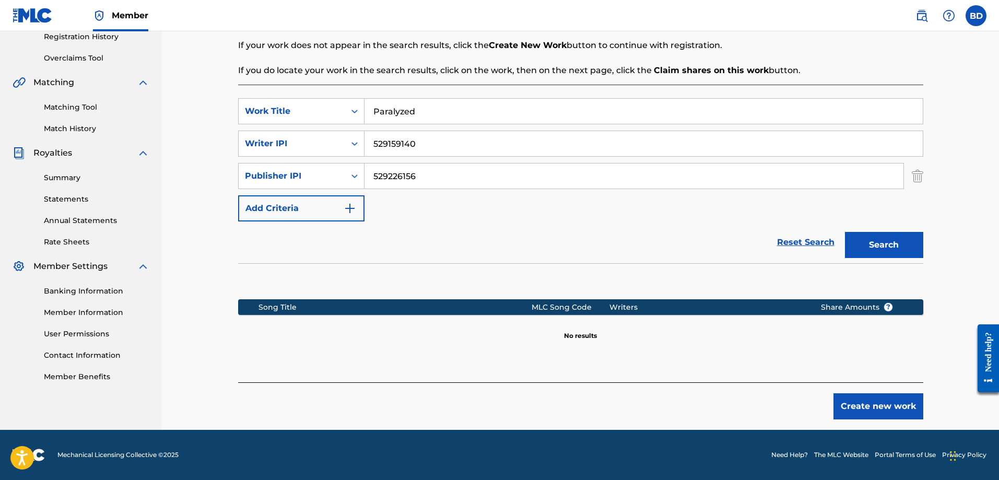
click at [870, 404] on button "Create new work" at bounding box center [879, 406] width 90 height 26
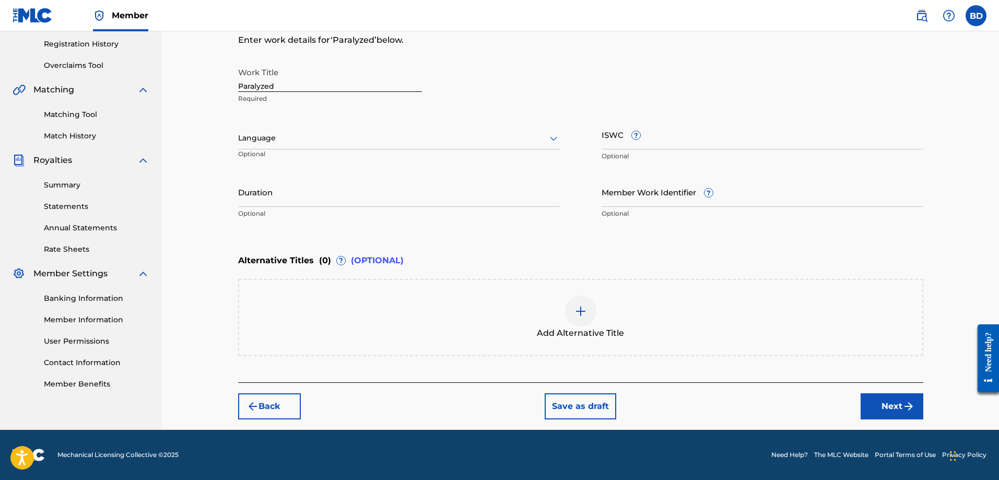
scroll to position [195, 0]
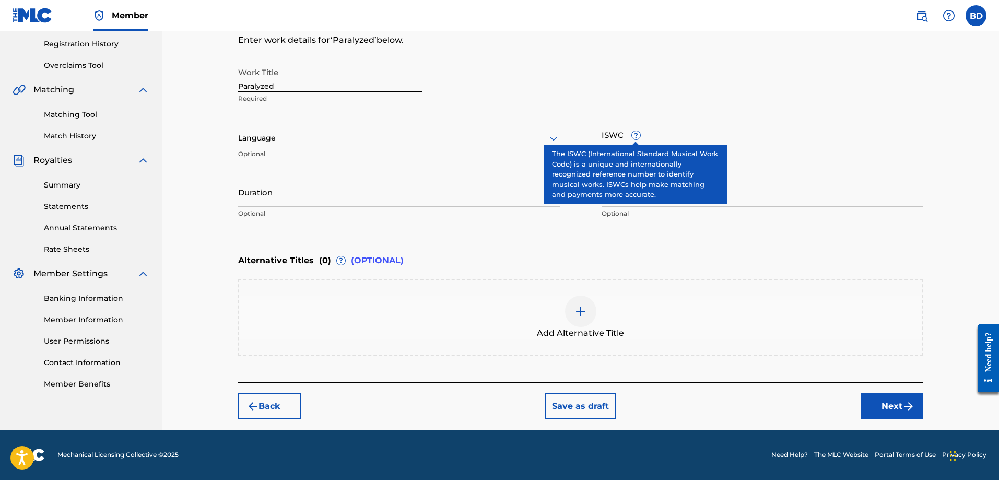
click at [635, 134] on span "?" at bounding box center [636, 135] width 8 height 8
click at [635, 134] on input "ISWC ?" at bounding box center [763, 135] width 322 height 30
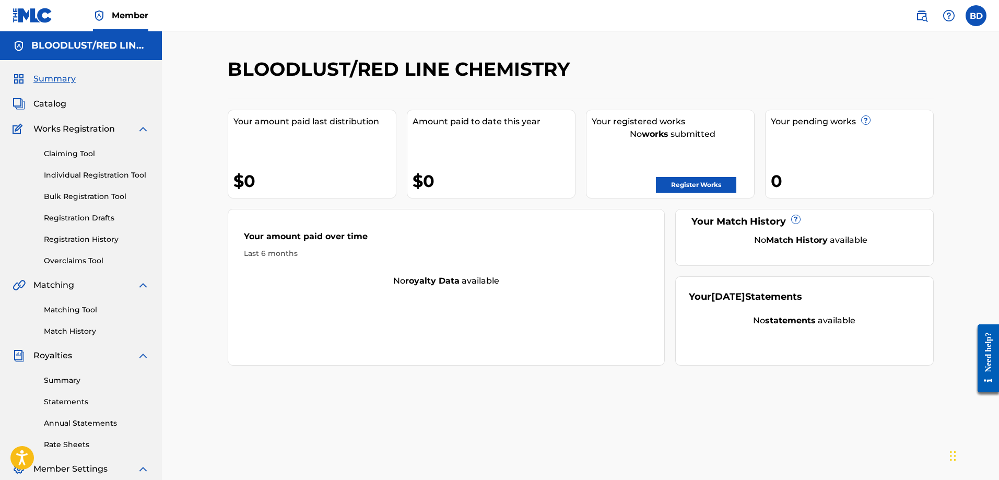
click at [695, 185] on link "Register Works" at bounding box center [696, 185] width 80 height 16
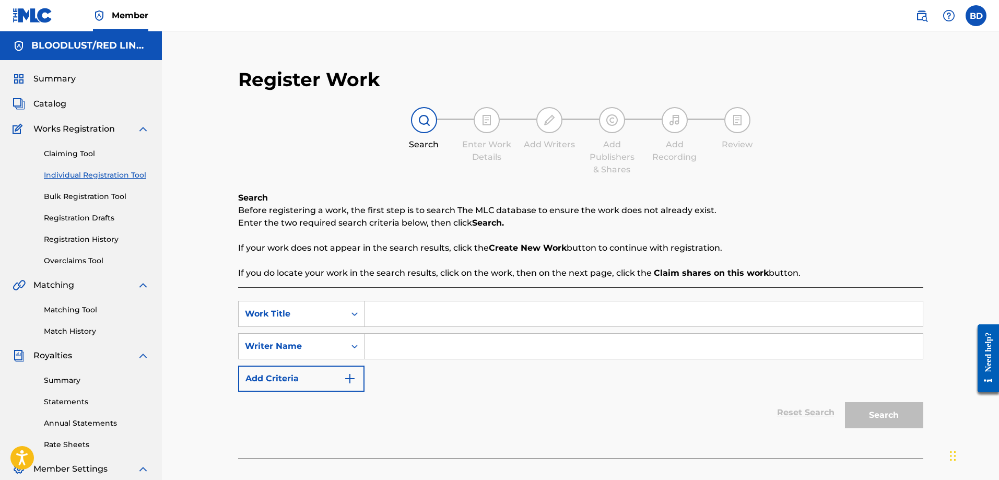
click at [385, 313] on input "Search Form" at bounding box center [644, 313] width 558 height 25
type input "Ultragigantoy"
click at [431, 400] on div "Reset Search Search" at bounding box center [580, 413] width 685 height 42
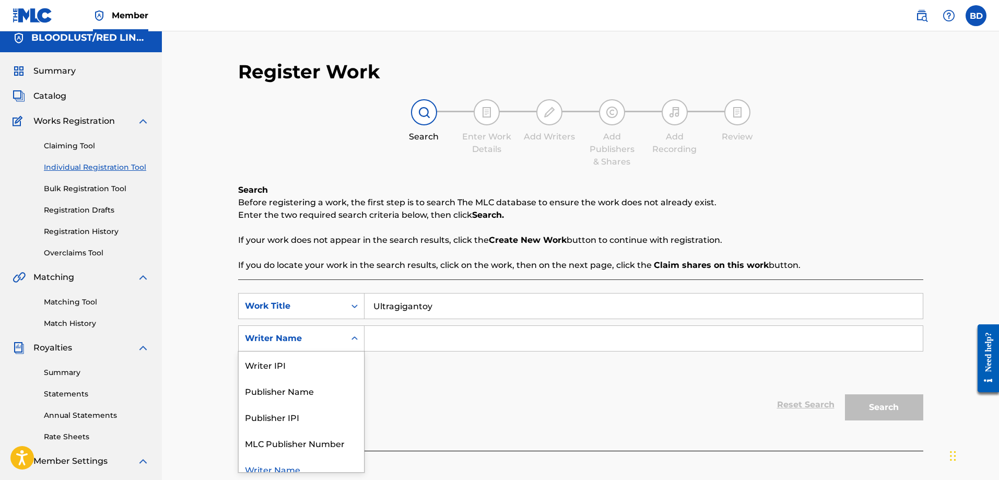
click at [357, 345] on div "Search Form" at bounding box center [354, 338] width 19 height 19
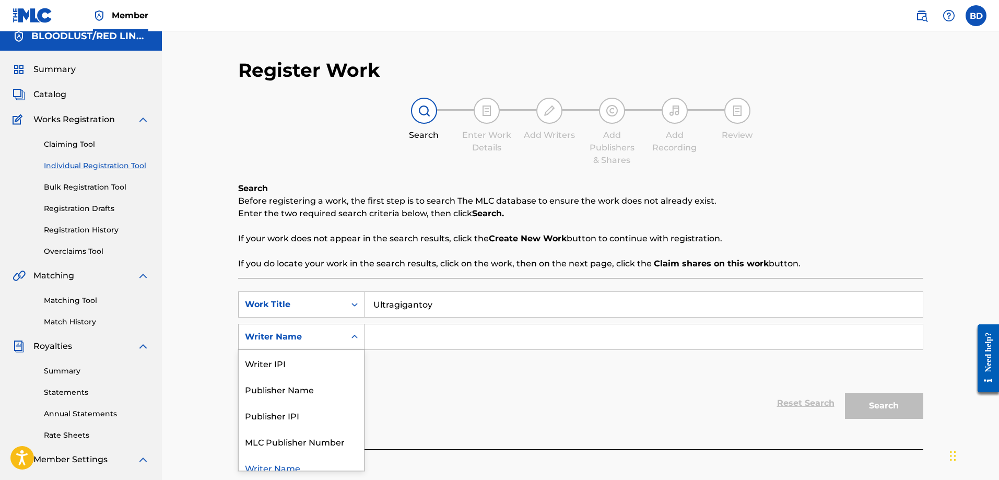
scroll to position [10, 0]
click at [282, 391] on div "Publisher Name" at bounding box center [301, 388] width 125 height 26
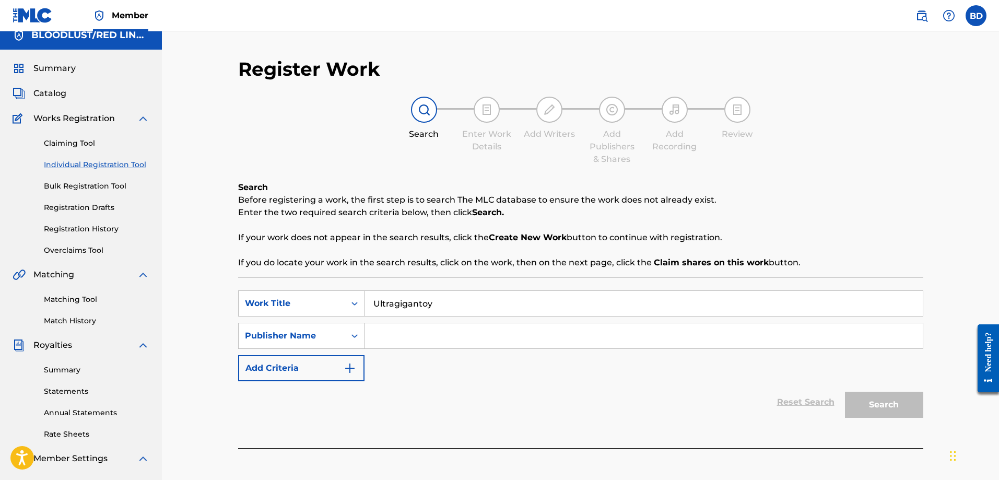
click at [393, 340] on input "Search Form" at bounding box center [644, 335] width 558 height 25
type input "bloodlust publishing"
click at [882, 403] on button "Search" at bounding box center [884, 405] width 78 height 26
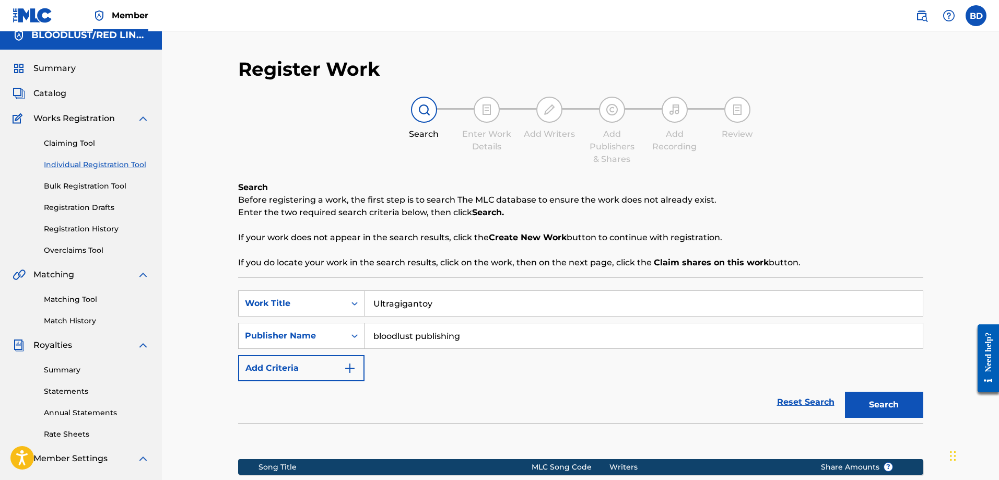
click at [433, 301] on input "Ultragigantoy" at bounding box center [644, 303] width 558 height 25
type input "Ultragigantor"
click at [883, 405] on button "Search" at bounding box center [884, 405] width 78 height 26
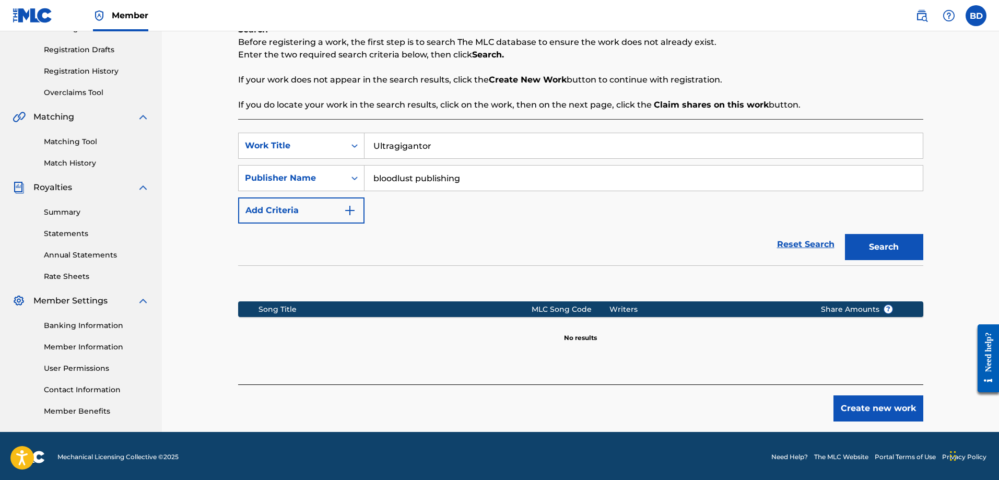
scroll to position [170, 0]
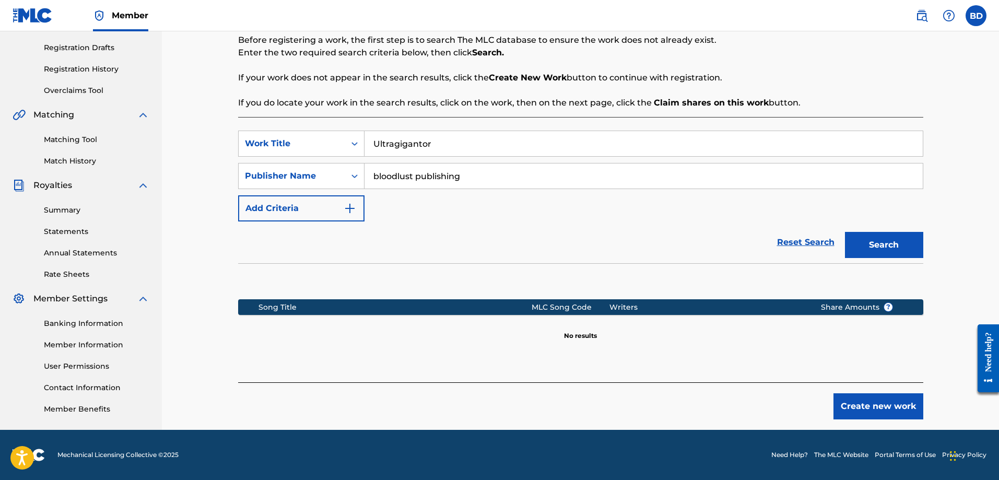
click at [879, 409] on button "Create new work" at bounding box center [879, 406] width 90 height 26
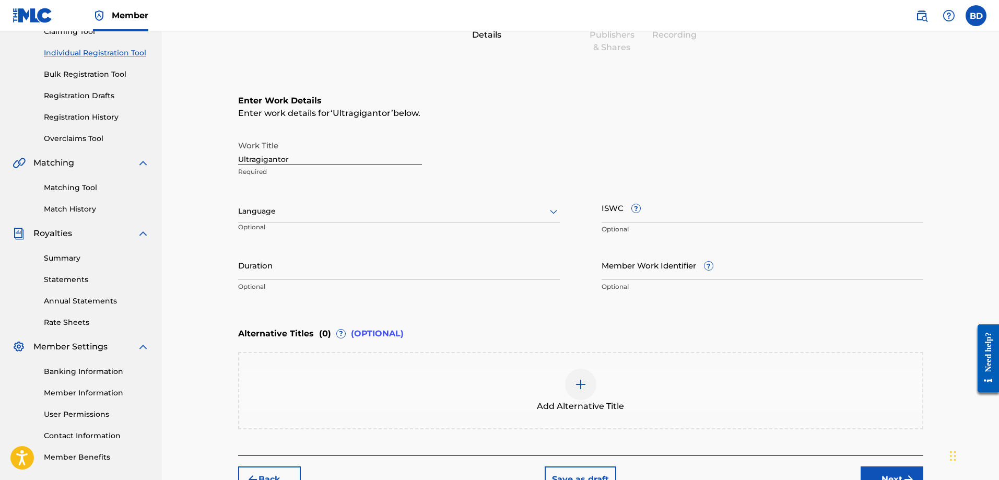
scroll to position [66, 0]
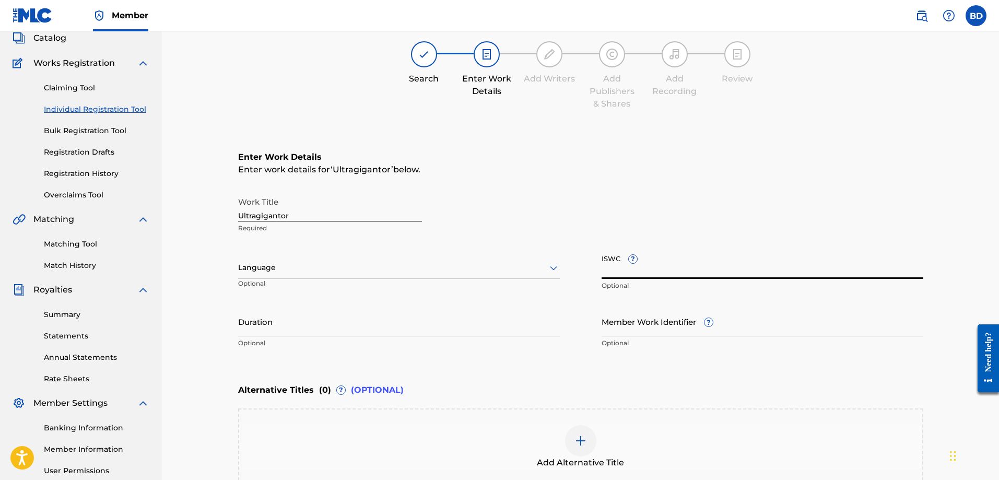
click at [660, 261] on input "ISWC ?" at bounding box center [763, 264] width 322 height 30
paste input "T9034844752"
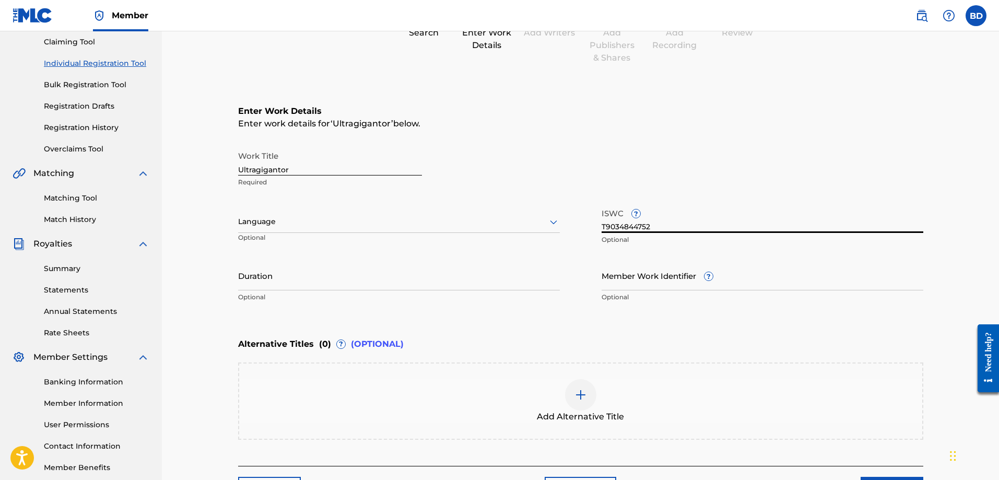
scroll to position [195, 0]
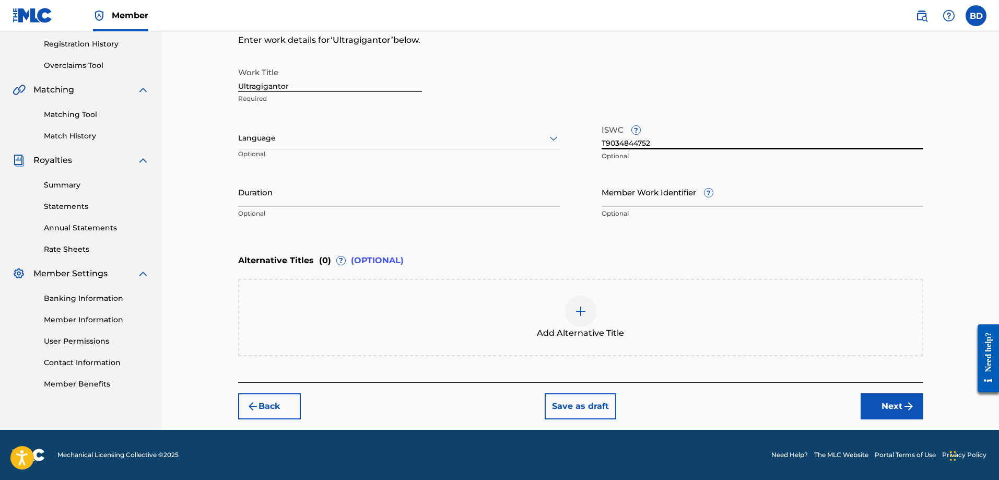
type input "T9034844752"
click at [893, 402] on button "Next" at bounding box center [892, 406] width 63 height 26
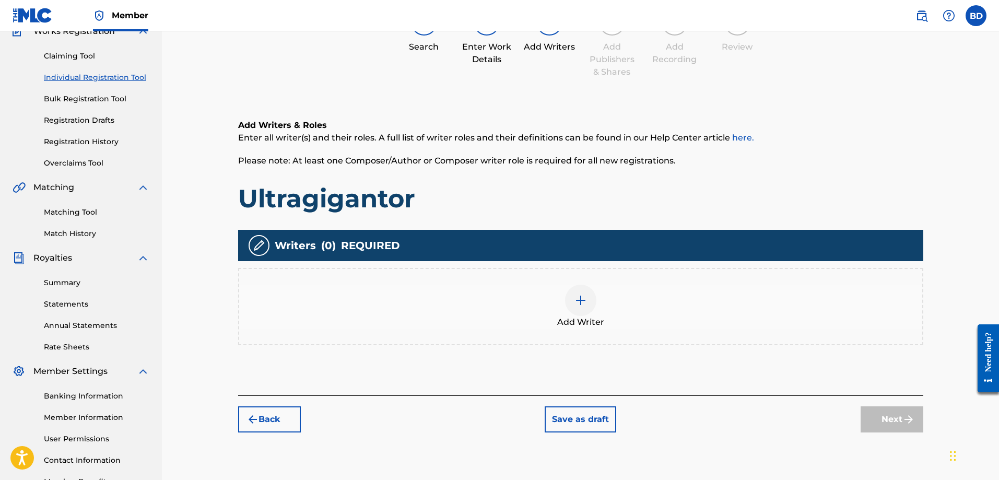
scroll to position [168, 0]
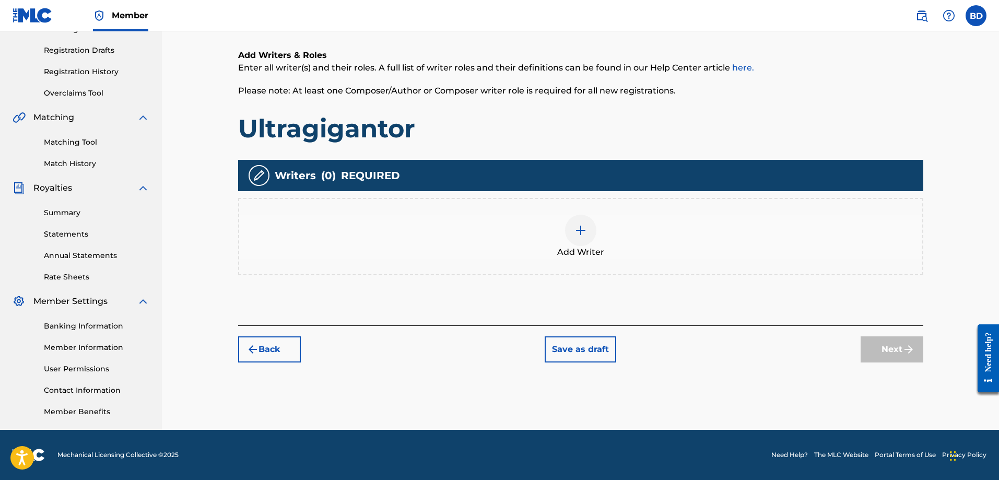
click at [578, 230] on img at bounding box center [581, 230] width 13 height 13
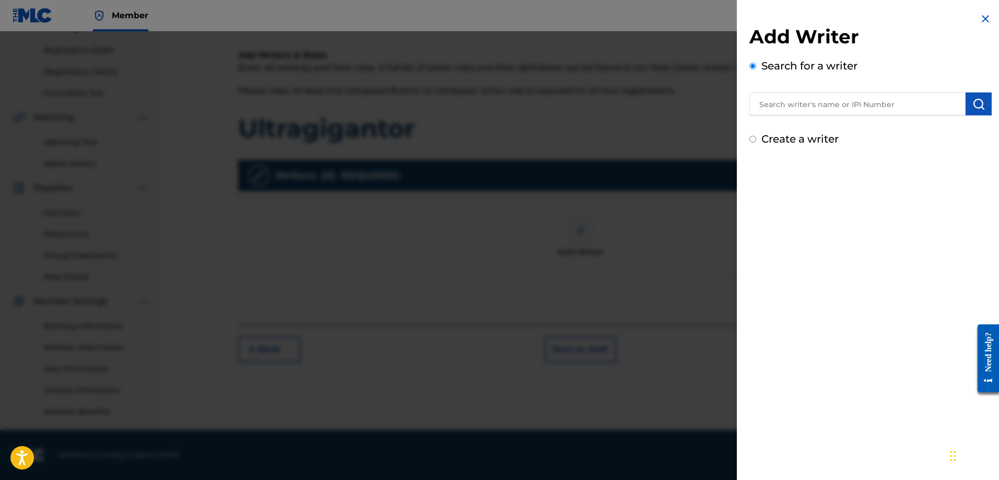
click at [776, 104] on input "text" at bounding box center [858, 103] width 216 height 23
type input "[PERSON_NAME]"
click at [974, 102] on img "submit" at bounding box center [979, 104] width 13 height 13
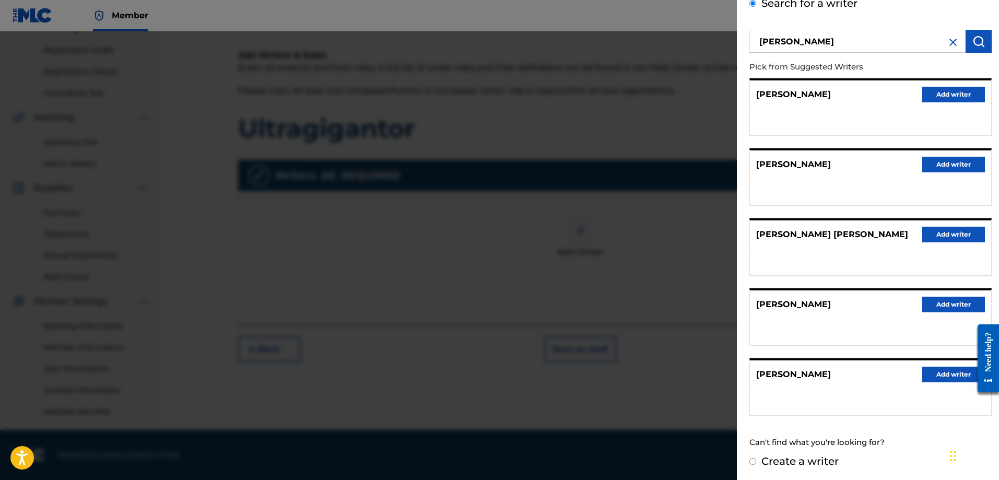
scroll to position [64, 0]
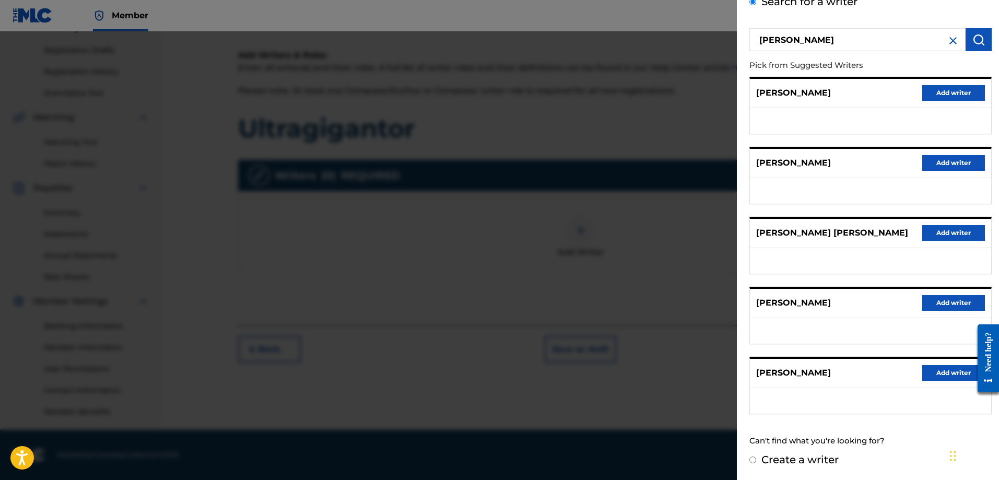
click at [952, 162] on button "Add writer" at bounding box center [954, 163] width 63 height 16
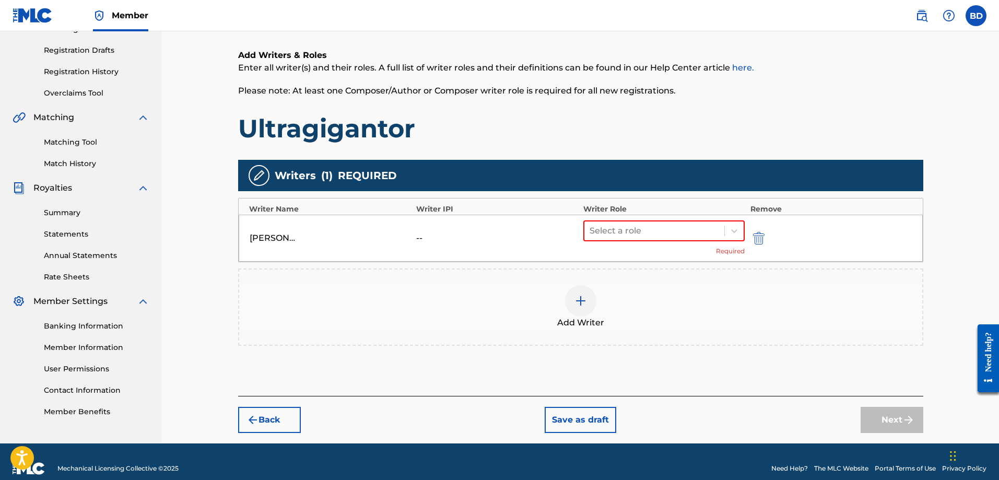
drag, startPoint x: 482, startPoint y: 232, endPoint x: 455, endPoint y: 237, distance: 27.5
click at [481, 234] on div "--" at bounding box center [497, 238] width 162 height 13
click at [421, 233] on div "--" at bounding box center [439, 238] width 47 height 13
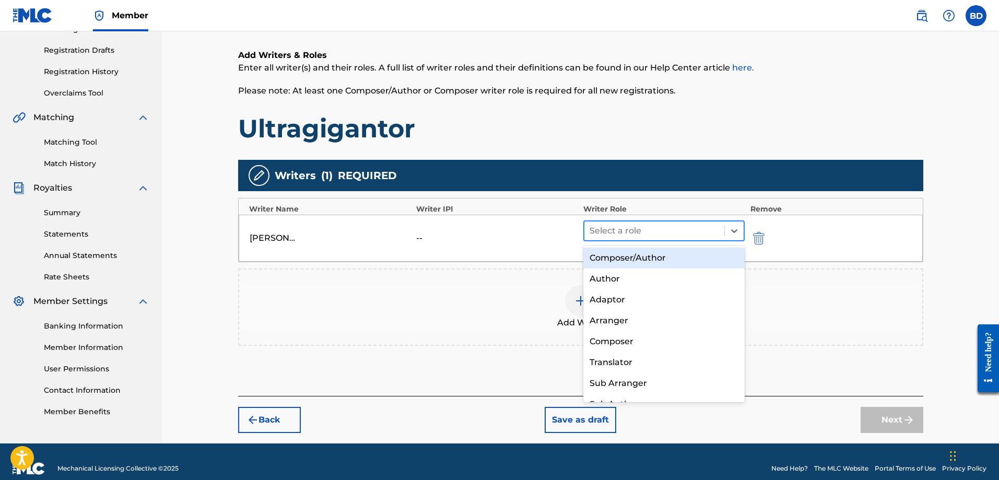
click at [639, 231] on div at bounding box center [655, 231] width 130 height 15
click at [440, 232] on div "--" at bounding box center [439, 238] width 47 height 13
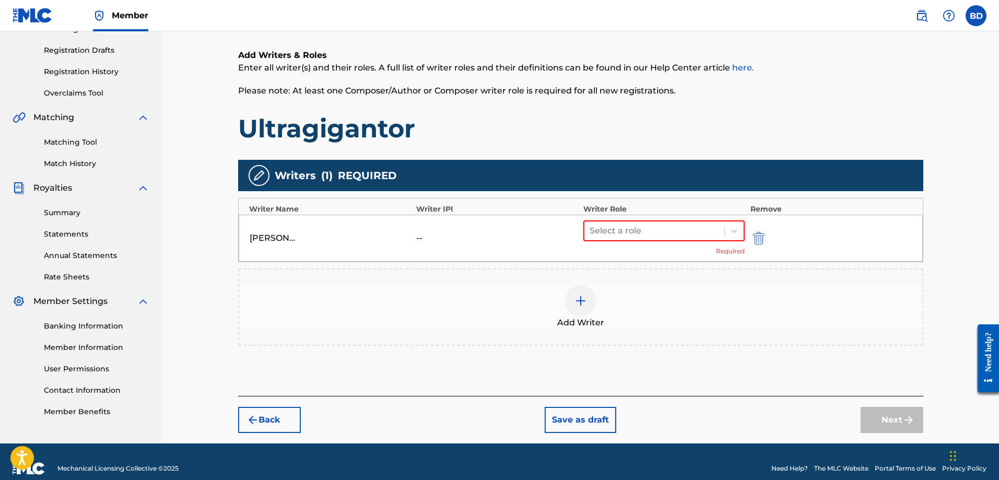
click at [285, 239] on div "[PERSON_NAME]" at bounding box center [273, 238] width 47 height 13
click at [758, 237] on img "submit" at bounding box center [758, 238] width 11 height 13
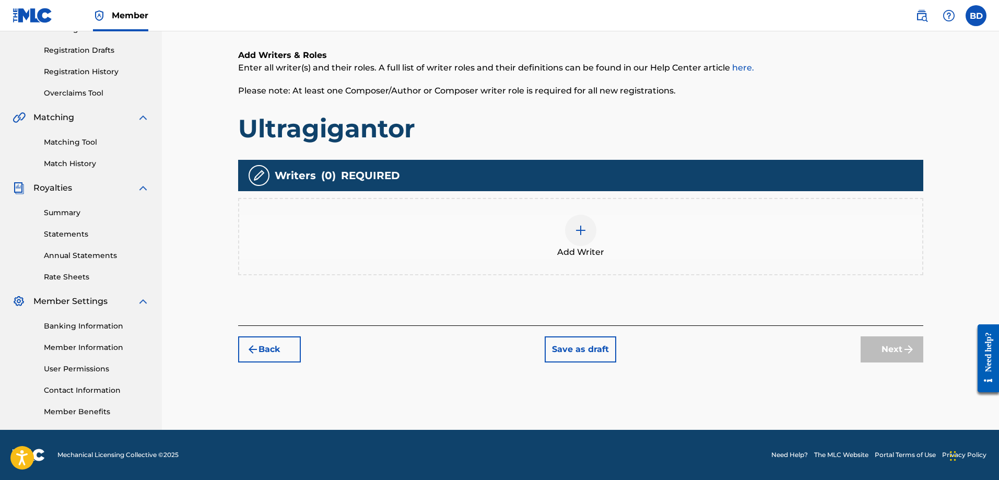
click at [582, 224] on img at bounding box center [581, 230] width 13 height 13
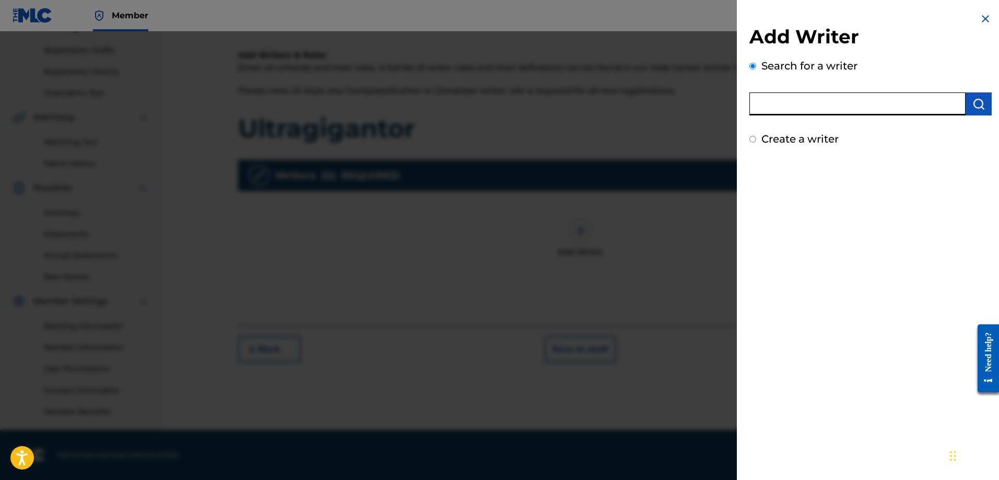
click at [778, 105] on input "text" at bounding box center [858, 103] width 216 height 23
click at [782, 106] on input "text" at bounding box center [858, 103] width 216 height 23
paste input "529159140"
type input "529159140"
click at [973, 100] on img "submit" at bounding box center [979, 104] width 13 height 13
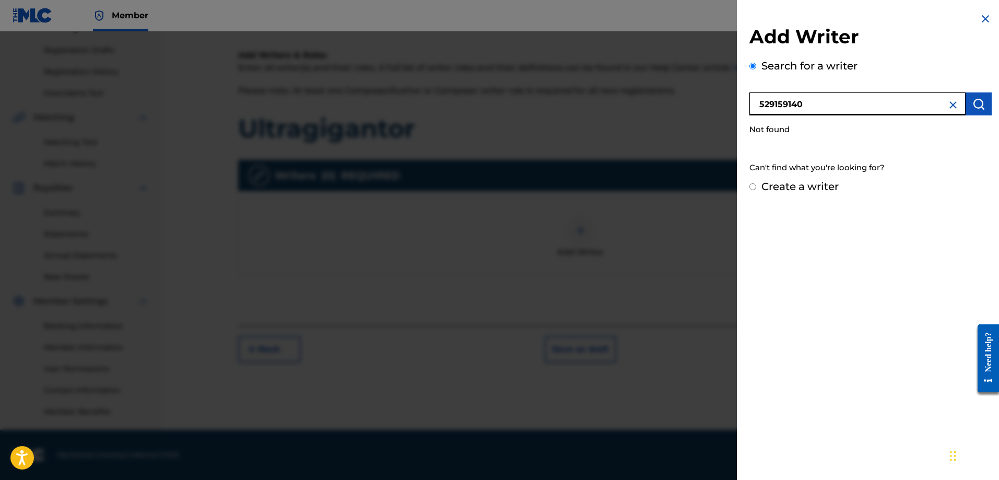
drag, startPoint x: 813, startPoint y: 105, endPoint x: 708, endPoint y: 105, distance: 105.0
click at [714, 106] on div "Add Writer Search for a writer 529159140 Not found Can't find what you're looki…" at bounding box center [499, 255] width 999 height 449
type input "[PERSON_NAME]"
click at [973, 102] on img "submit" at bounding box center [979, 104] width 13 height 13
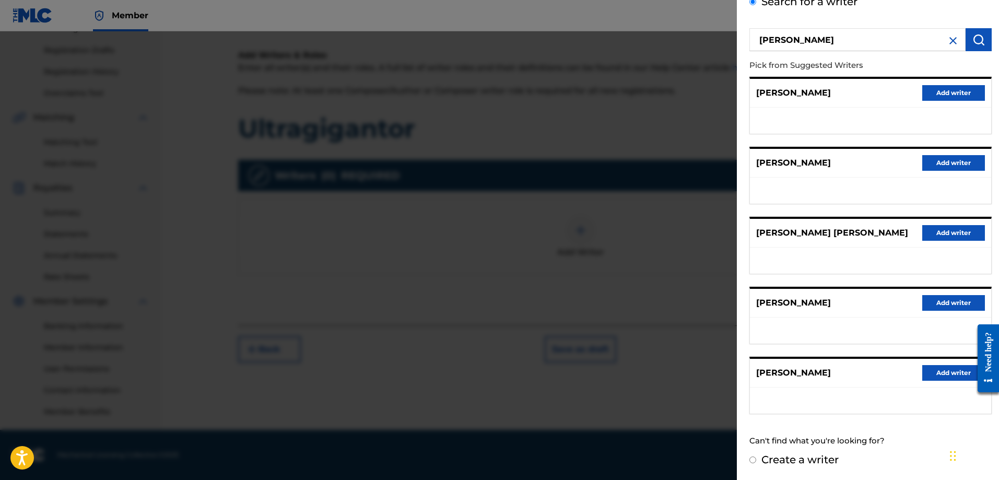
scroll to position [0, 0]
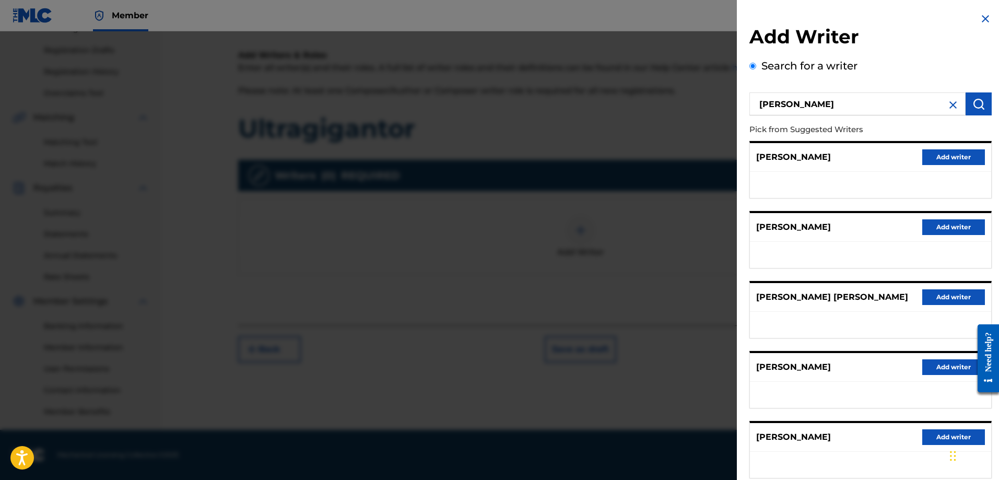
click at [945, 156] on button "Add writer" at bounding box center [954, 157] width 63 height 16
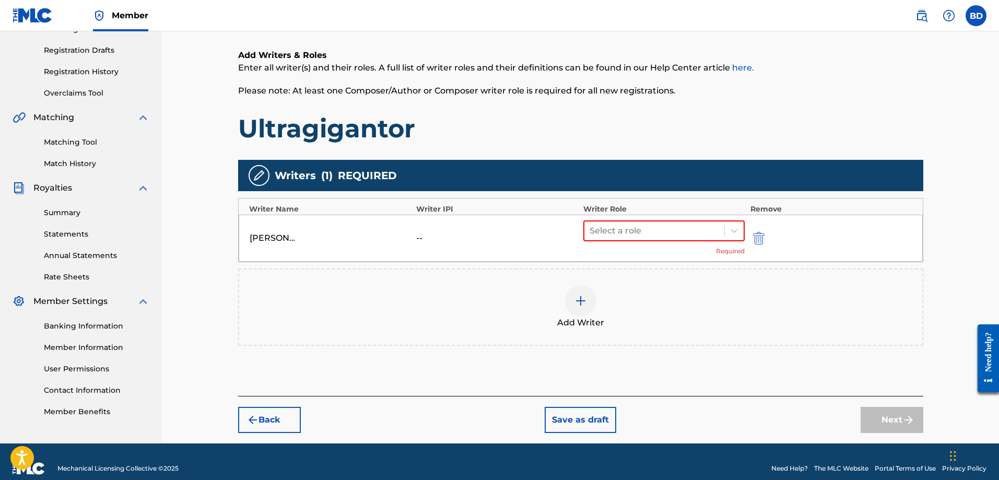
click at [760, 237] on img "submit" at bounding box center [758, 238] width 11 height 13
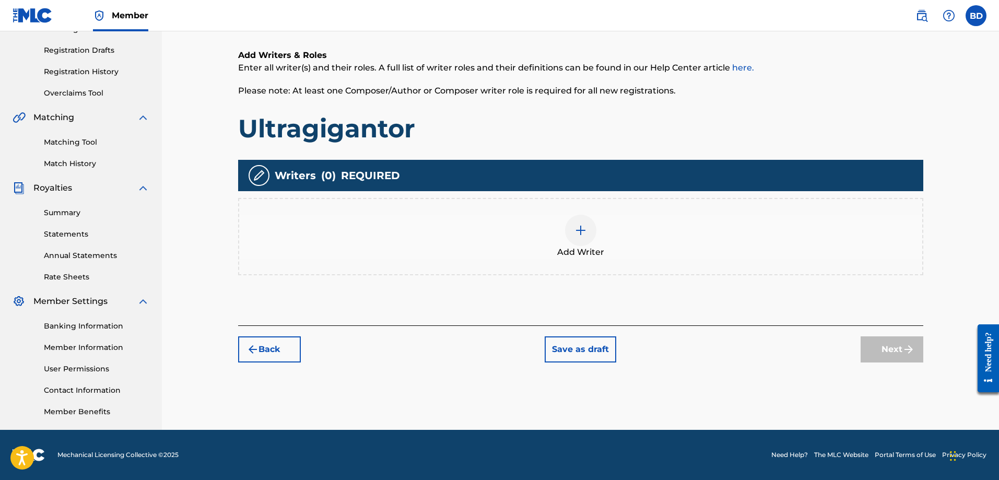
click at [576, 230] on img at bounding box center [581, 230] width 13 height 13
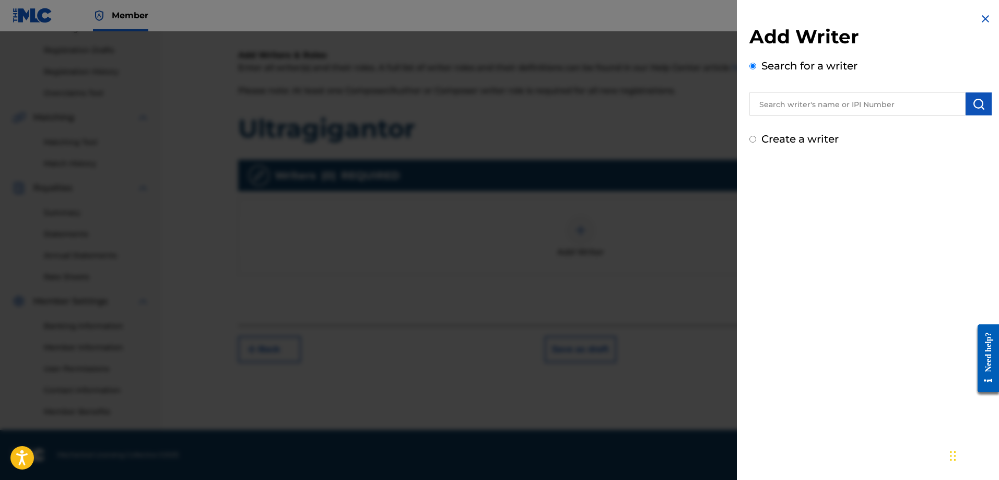
click at [753, 137] on input "Create a writer" at bounding box center [753, 139] width 7 height 7
radio input "false"
radio input "true"
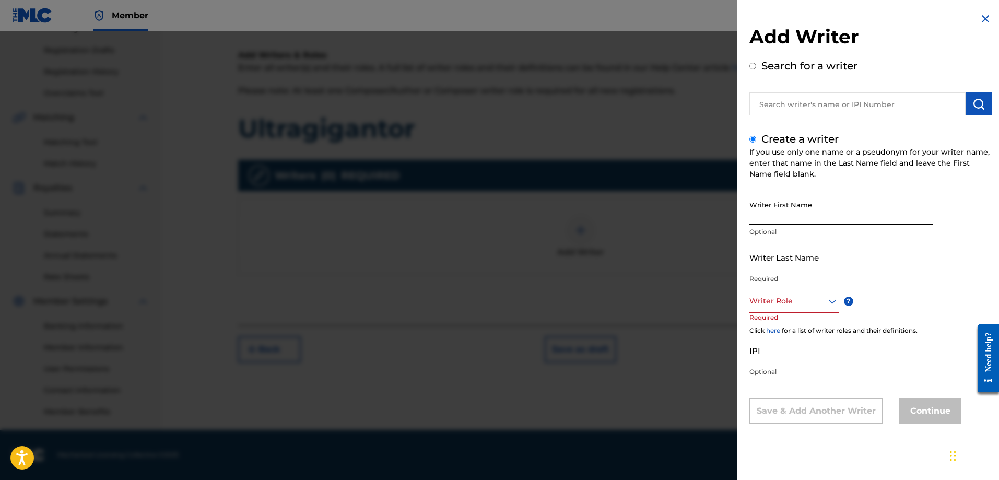
click at [768, 220] on input "Writer First Name" at bounding box center [842, 210] width 184 height 30
click at [774, 216] on input "Writer First Name" at bounding box center [842, 210] width 184 height 30
click at [774, 354] on input "IPI" at bounding box center [842, 350] width 184 height 30
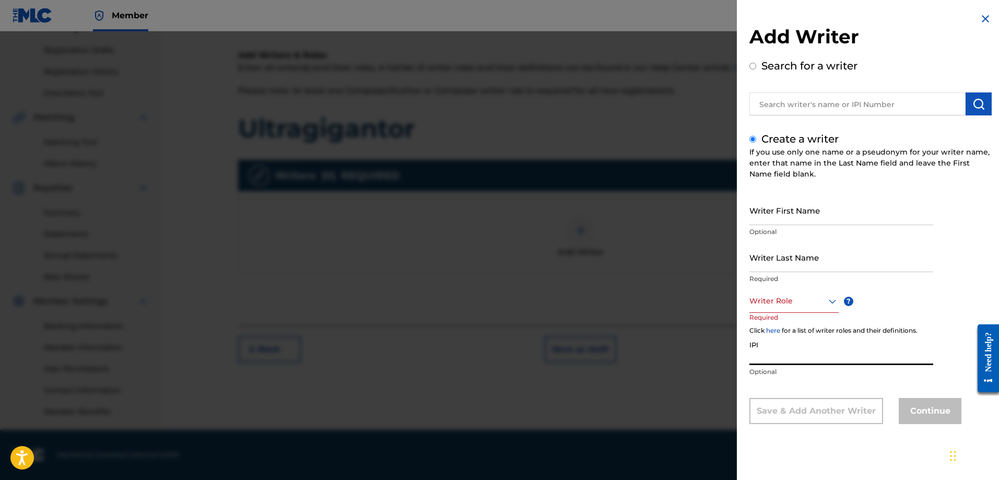
paste input "529159140"
type input "529159140"
click at [795, 305] on div at bounding box center [794, 301] width 89 height 13
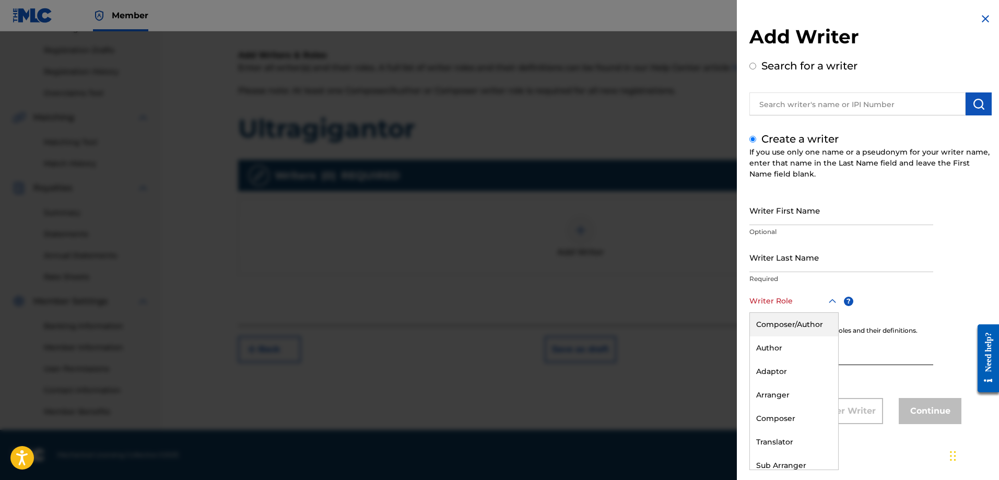
click at [789, 324] on div "Composer/Author" at bounding box center [794, 325] width 88 height 24
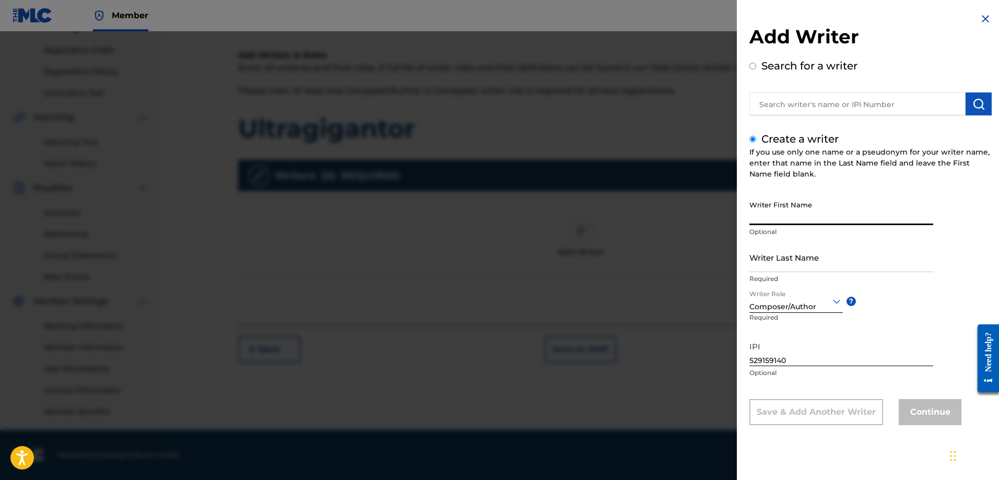
click at [766, 215] on input "Writer First Name" at bounding box center [842, 210] width 184 height 30
type input "[PERSON_NAME]"
click at [778, 270] on input "Writer Last Name" at bounding box center [842, 257] width 184 height 30
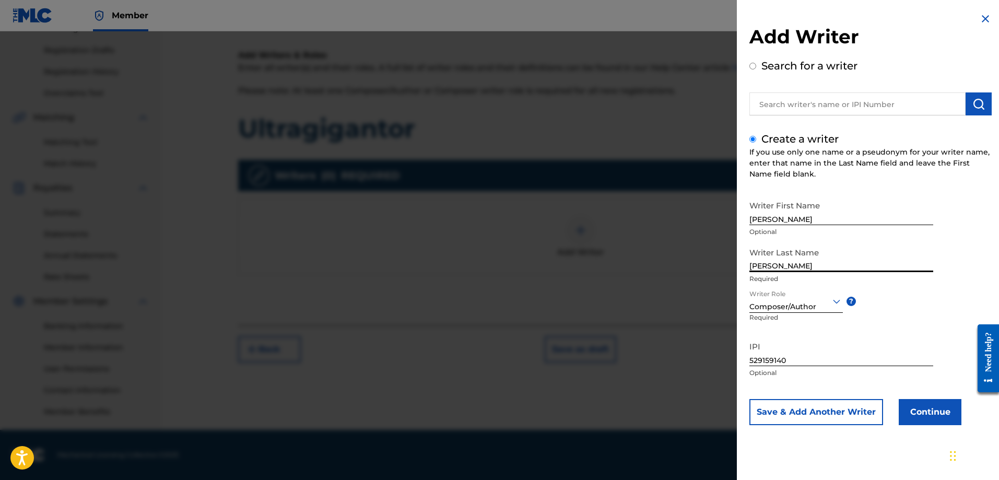
type input "[PERSON_NAME]"
click at [812, 411] on button "Save & Add Another Writer" at bounding box center [817, 412] width 134 height 26
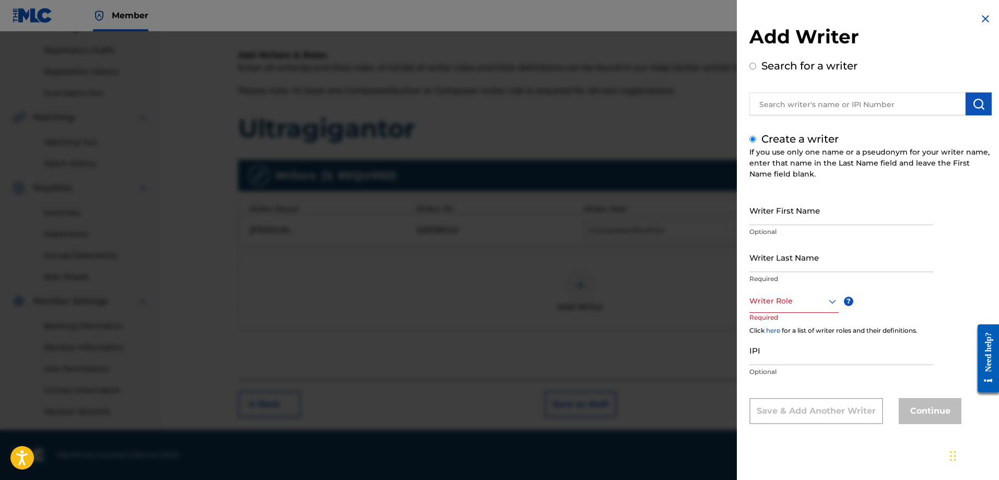
click at [980, 16] on img at bounding box center [986, 19] width 13 height 13
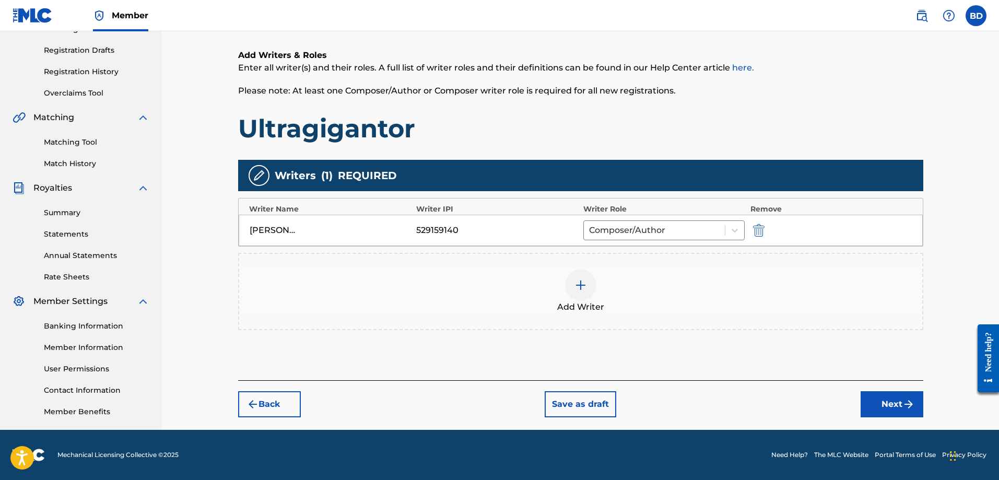
click at [581, 286] on img at bounding box center [581, 285] width 13 height 13
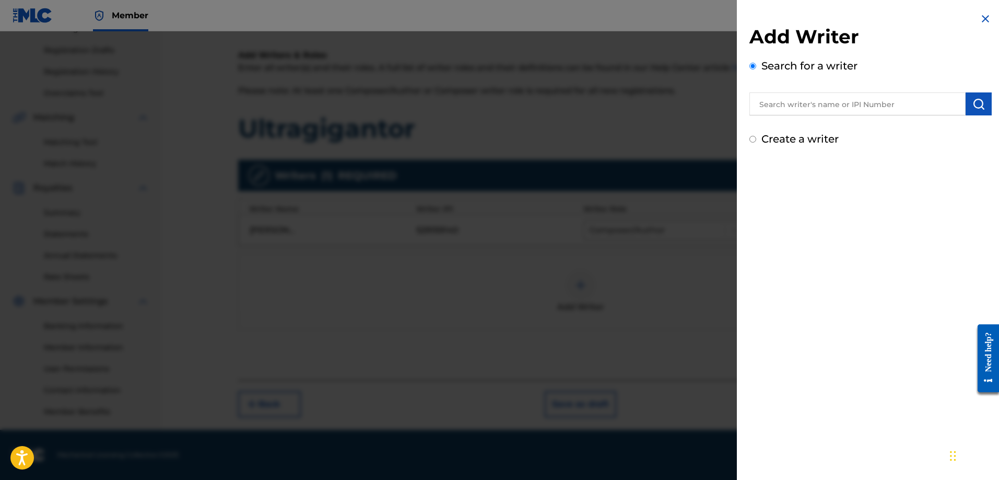
click at [793, 100] on input "text" at bounding box center [858, 103] width 216 height 23
type input "[PERSON_NAME]"
click at [981, 100] on img "submit" at bounding box center [979, 104] width 13 height 13
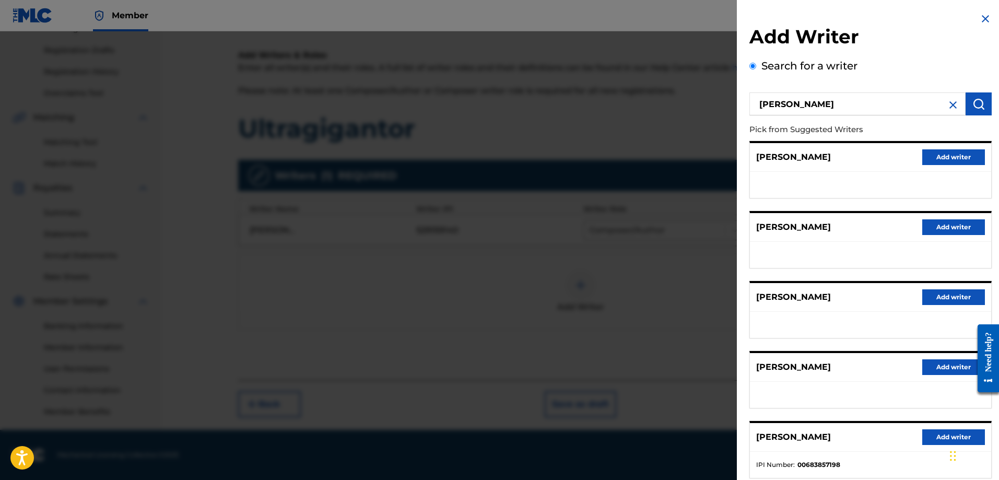
click at [950, 153] on button "Add writer" at bounding box center [954, 157] width 63 height 16
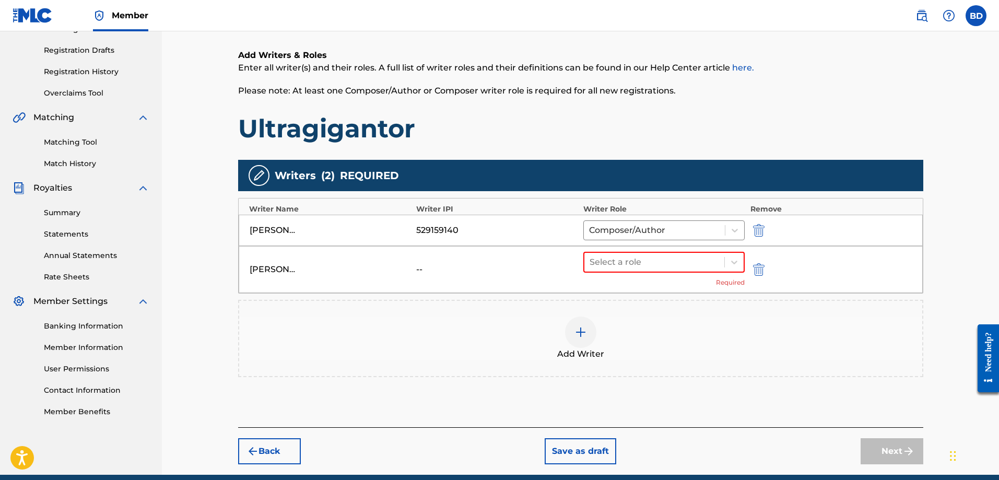
click at [759, 266] on img "submit" at bounding box center [758, 269] width 11 height 13
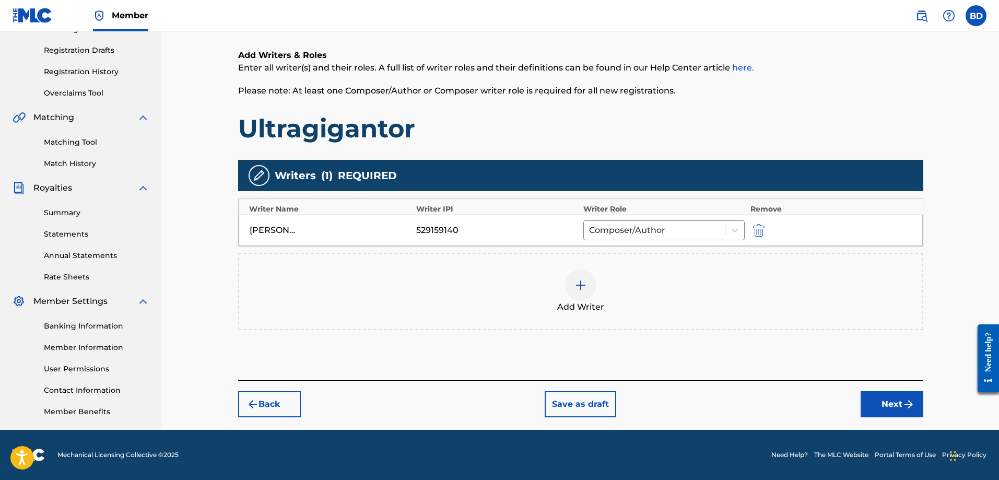
click at [738, 67] on link "here." at bounding box center [743, 68] width 22 height 10
click at [572, 403] on button "Save as draft" at bounding box center [581, 404] width 72 height 26
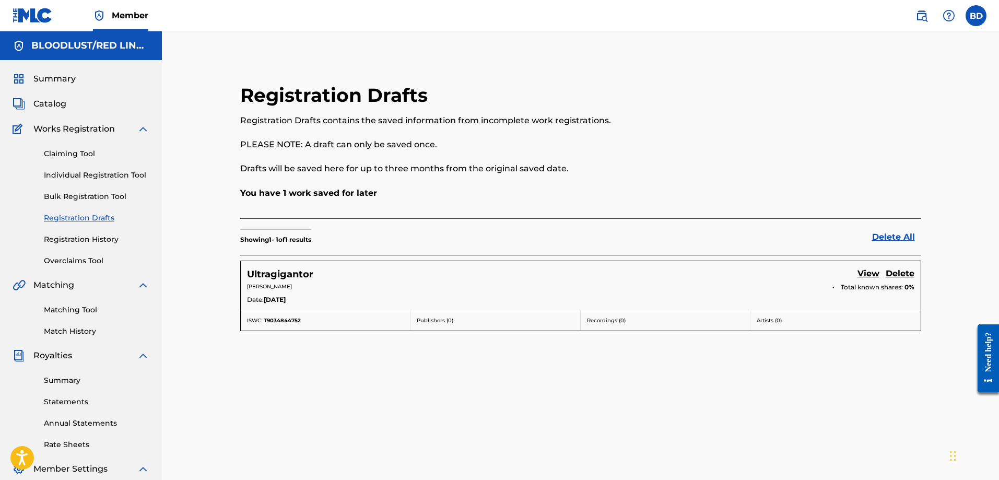
click at [29, 13] on img at bounding box center [33, 15] width 40 height 15
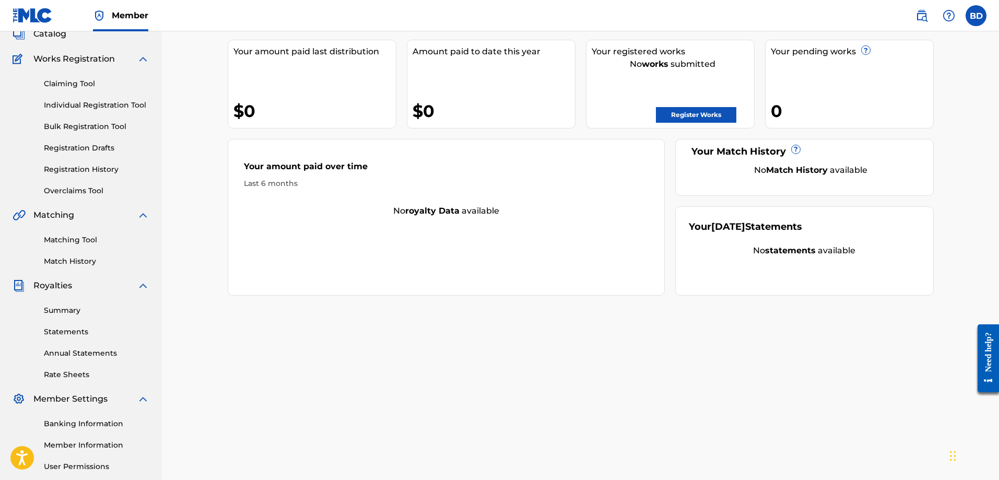
scroll to position [168, 0]
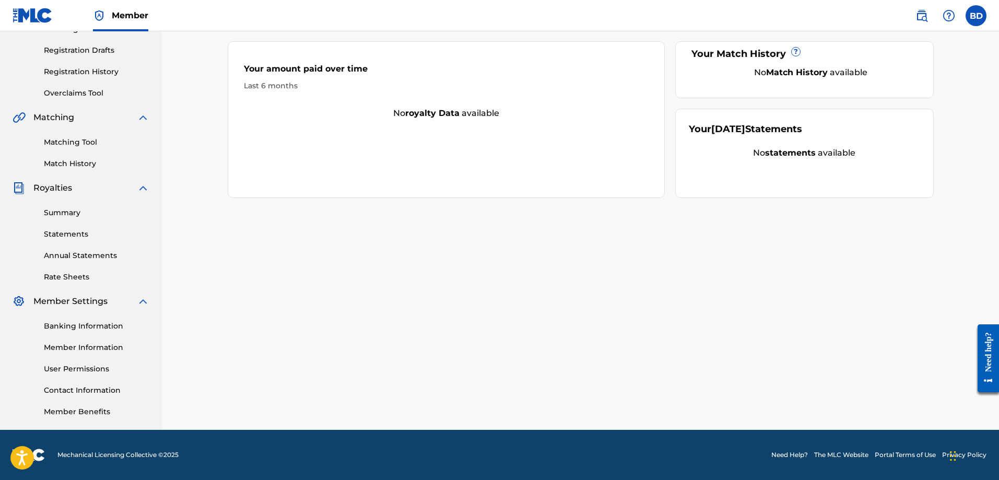
click at [785, 454] on link "Need Help?" at bounding box center [790, 454] width 37 height 9
